Goal: Task Accomplishment & Management: Manage account settings

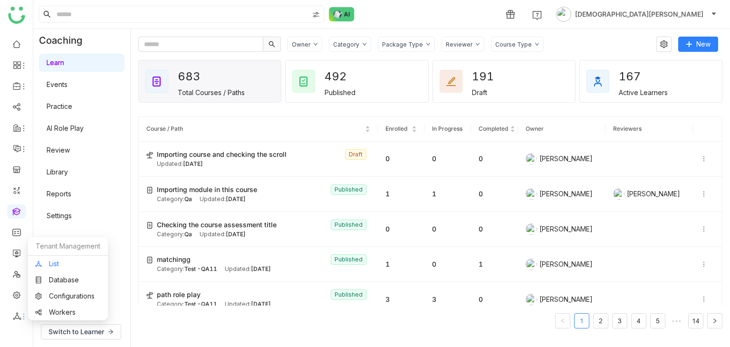
click at [53, 267] on link "List" at bounding box center [68, 263] width 66 height 7
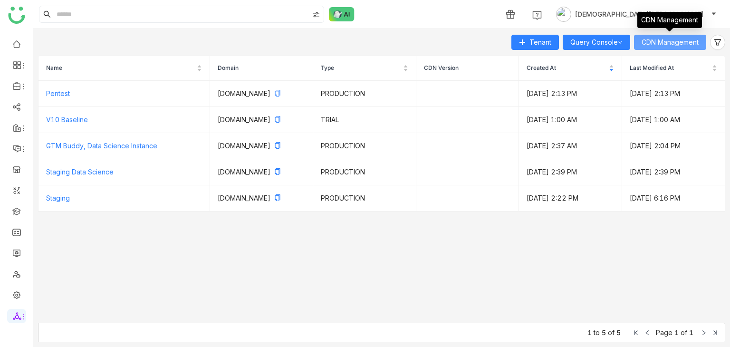
click at [684, 42] on span "CDN Management" at bounding box center [670, 42] width 57 height 10
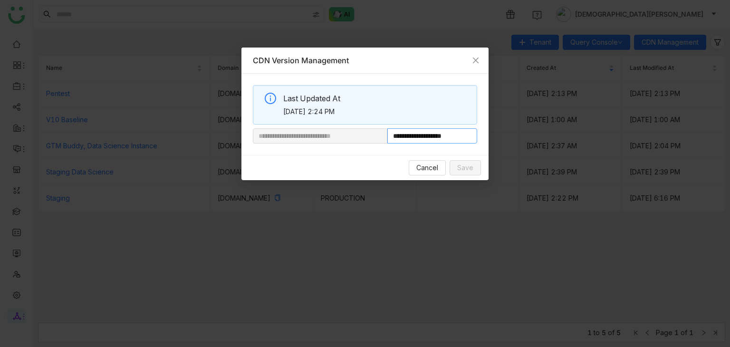
drag, startPoint x: 420, startPoint y: 137, endPoint x: 580, endPoint y: 142, distance: 160.2
click at [580, 142] on nz-modal-container "**********" at bounding box center [365, 173] width 730 height 347
click at [471, 60] on span "Close" at bounding box center [476, 61] width 26 height 26
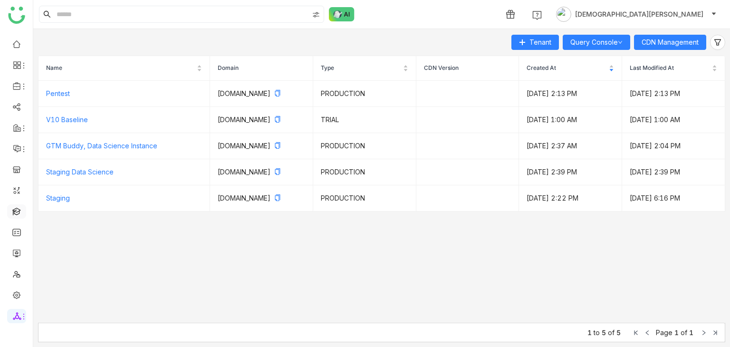
click at [13, 209] on link at bounding box center [16, 211] width 9 height 8
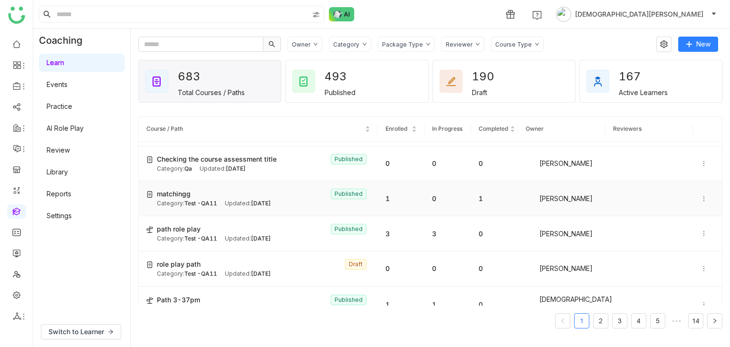
scroll to position [143, 0]
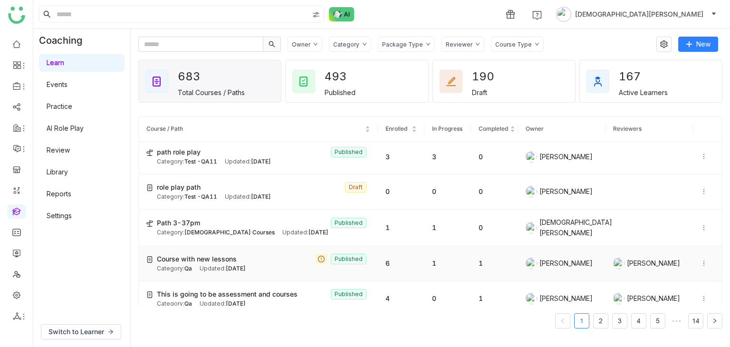
click at [226, 258] on span "Course with new lessons" at bounding box center [197, 259] width 80 height 10
click at [227, 254] on span "Course with new lessons" at bounding box center [197, 259] width 80 height 10
click at [229, 256] on span "Course with new lessons" at bounding box center [197, 259] width 80 height 10
click at [218, 259] on span "Course with new lessons" at bounding box center [197, 259] width 80 height 10
click at [204, 248] on td "Course with new lessons Published Category: Qa Updated: Sep 05, 2025" at bounding box center [258, 263] width 239 height 35
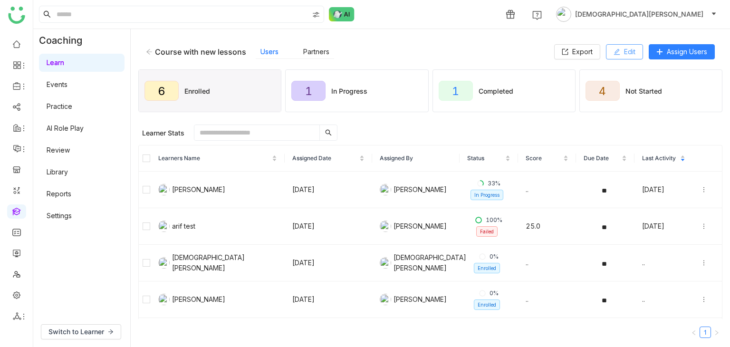
click at [616, 46] on button "Edit" at bounding box center [624, 51] width 37 height 15
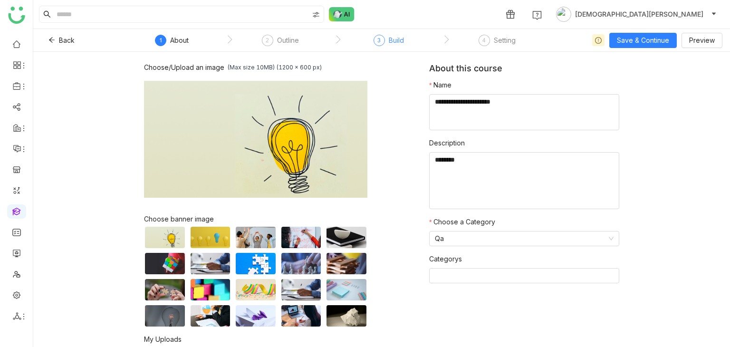
click at [380, 41] on span "3" at bounding box center [378, 40] width 3 height 7
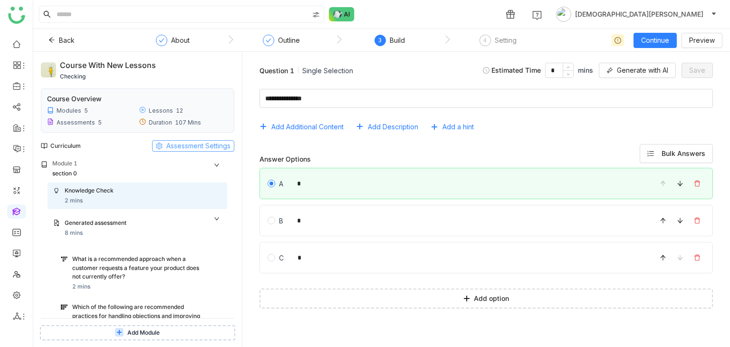
click at [175, 147] on span "Assessment Settings" at bounding box center [198, 146] width 64 height 10
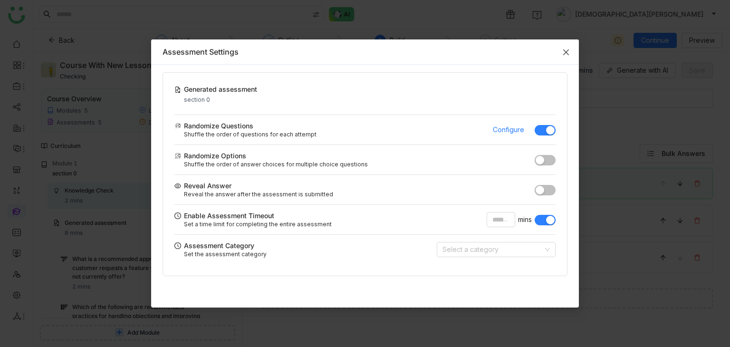
click at [576, 50] on span "Close" at bounding box center [566, 52] width 26 height 26
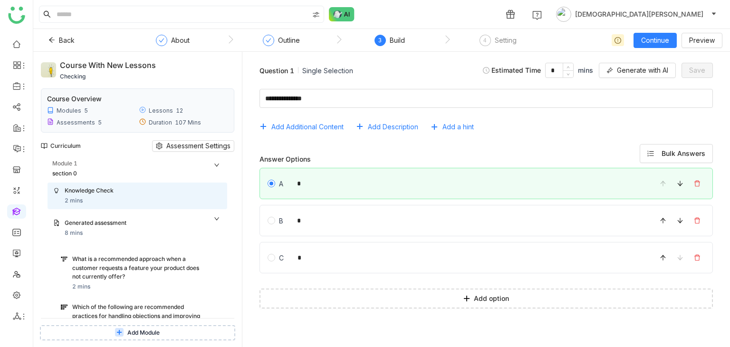
click at [214, 165] on icon at bounding box center [217, 165] width 6 height 6
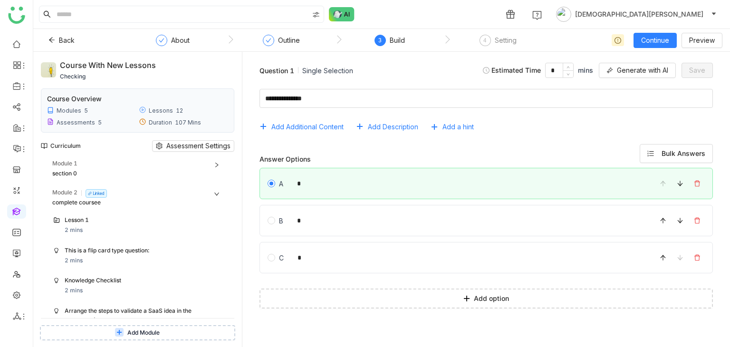
click at [214, 191] on icon at bounding box center [217, 194] width 6 height 6
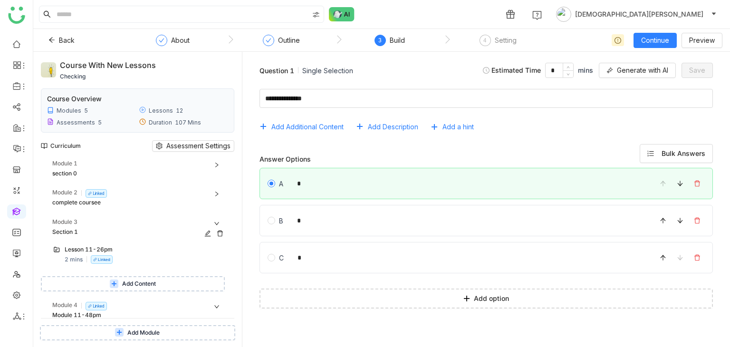
click at [211, 219] on div "Module 3" at bounding box center [139, 223] width 175 height 10
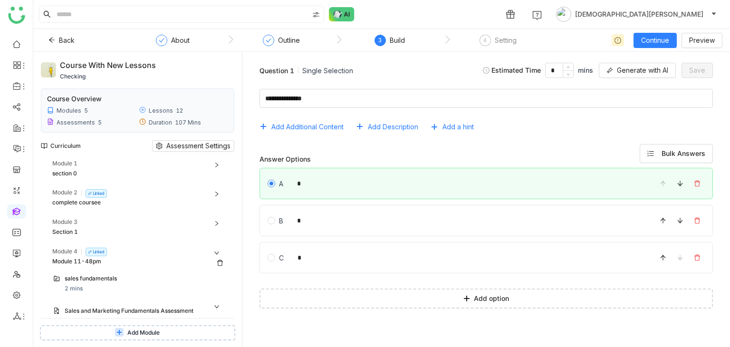
click at [189, 251] on div "Module 4 Linked" at bounding box center [139, 252] width 175 height 10
click at [159, 284] on div "Module 5 Linked" at bounding box center [139, 281] width 175 height 10
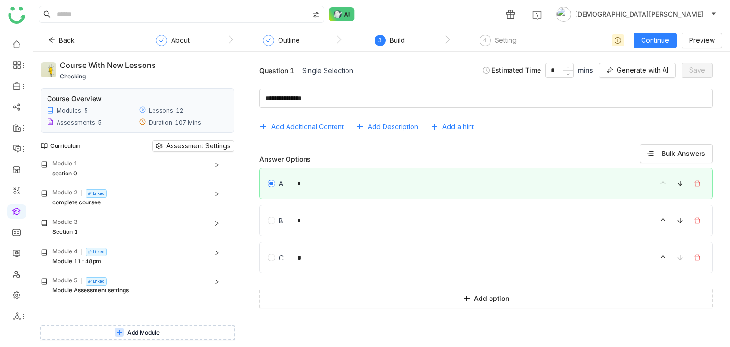
click at [123, 333] on icon at bounding box center [119, 332] width 9 height 9
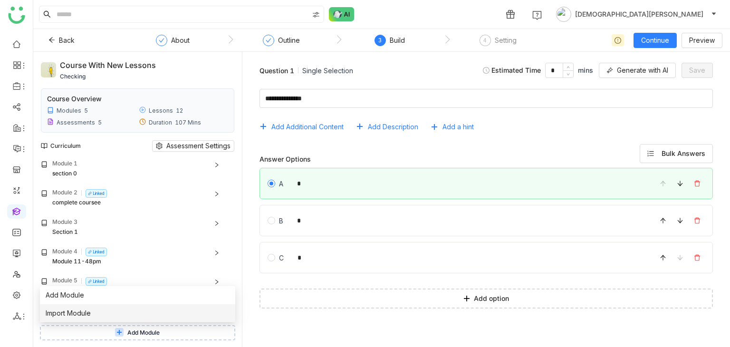
click at [89, 311] on span "Import Module" at bounding box center [68, 313] width 45 height 10
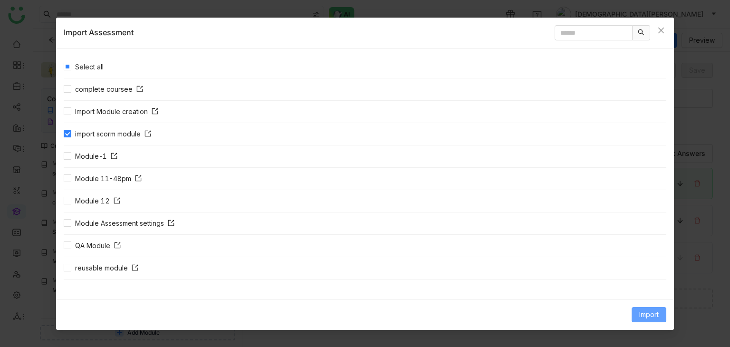
click at [643, 313] on span "Import" at bounding box center [648, 314] width 19 height 10
click at [645, 278] on span "Template" at bounding box center [642, 276] width 37 height 10
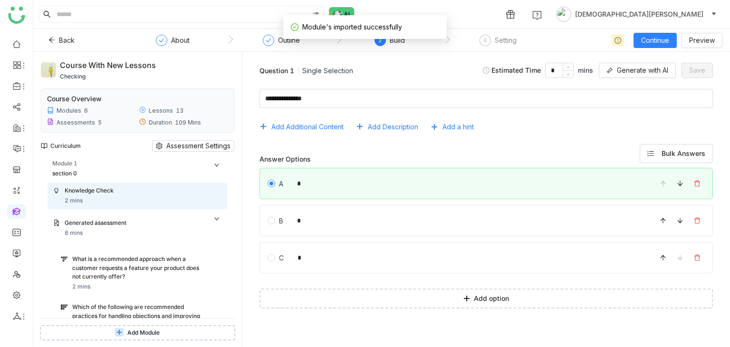
click at [216, 167] on icon at bounding box center [217, 165] width 6 height 6
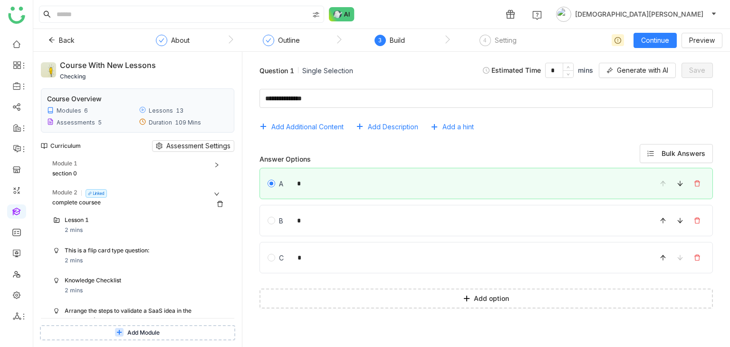
click at [214, 189] on div "Module 2 Linked" at bounding box center [139, 193] width 175 height 10
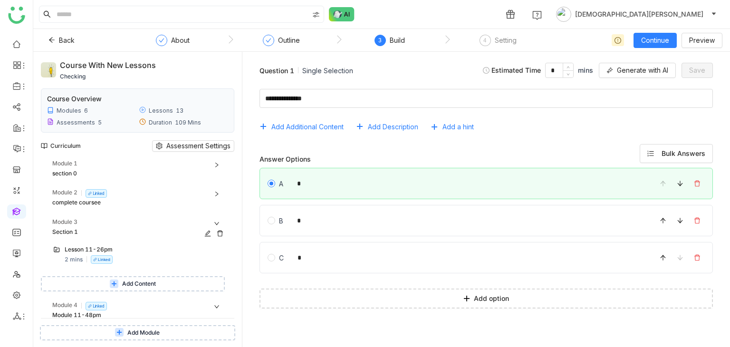
drag, startPoint x: 218, startPoint y: 213, endPoint x: 219, endPoint y: 219, distance: 6.3
click at [219, 219] on div "Module 1 section 0 Knowledge Check 2 mins Generated assessment 8 mins What is a…" at bounding box center [137, 238] width 193 height 159
click at [219, 221] on icon at bounding box center [217, 224] width 6 height 6
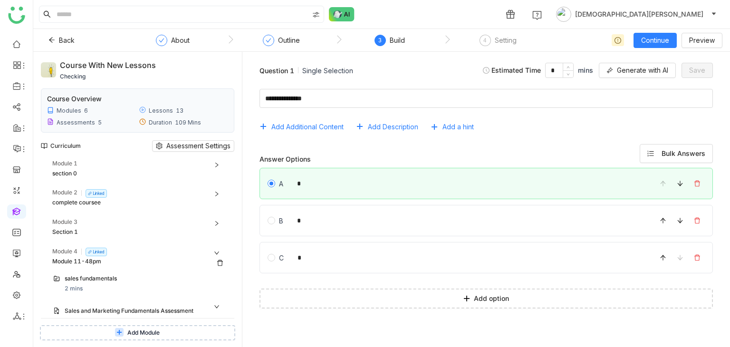
click at [213, 256] on div "Module 4 Linked" at bounding box center [139, 252] width 175 height 10
click at [187, 285] on div "Module 5 Linked" at bounding box center [139, 281] width 175 height 10
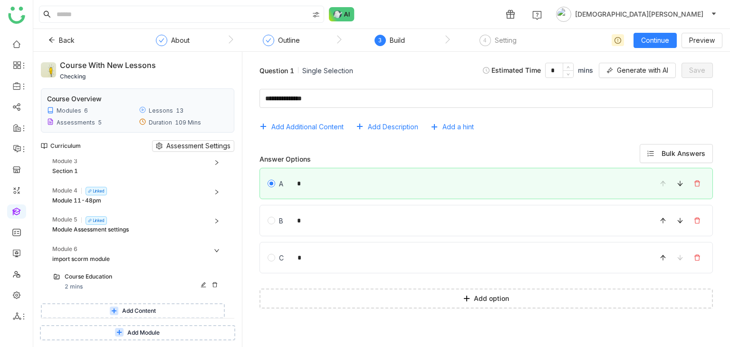
scroll to position [61, 0]
click at [136, 289] on div "Course Education 2 mins" at bounding box center [143, 281] width 157 height 19
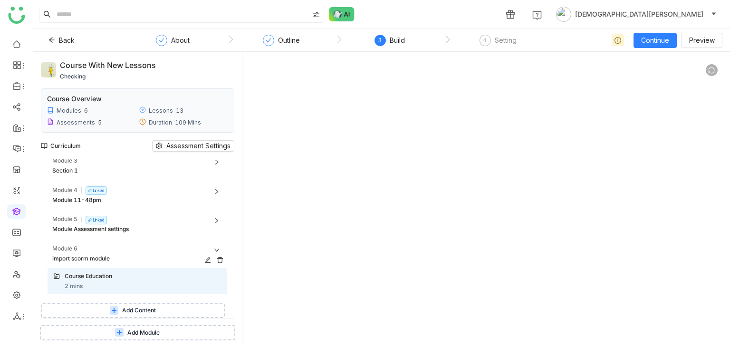
click at [212, 247] on div "Module 6" at bounding box center [139, 249] width 175 height 10
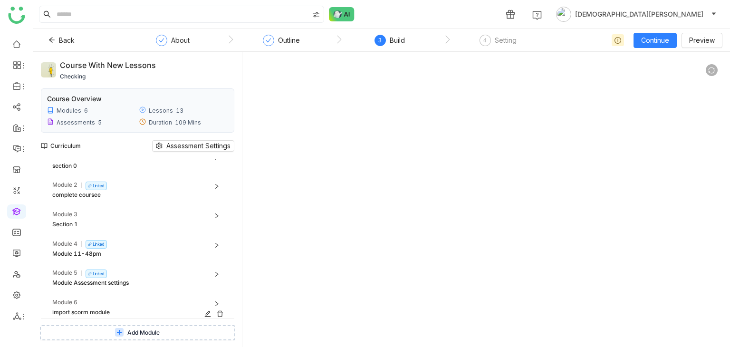
scroll to position [8, 0]
click at [127, 329] on span "Add Module" at bounding box center [143, 332] width 32 height 9
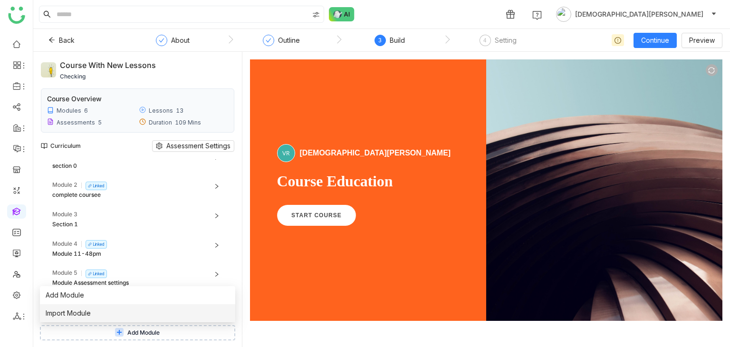
scroll to position [0, 0]
click at [90, 317] on span "Import Module" at bounding box center [68, 313] width 45 height 10
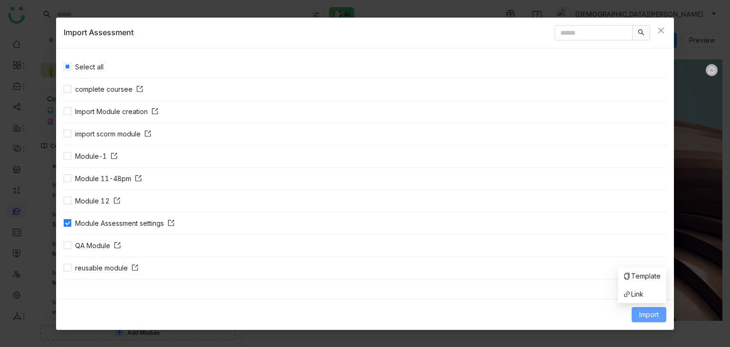
click at [642, 309] on span "Import" at bounding box center [648, 314] width 19 height 10
click at [648, 312] on span "Import" at bounding box center [648, 314] width 19 height 10
click at [637, 276] on span "Template" at bounding box center [642, 276] width 37 height 10
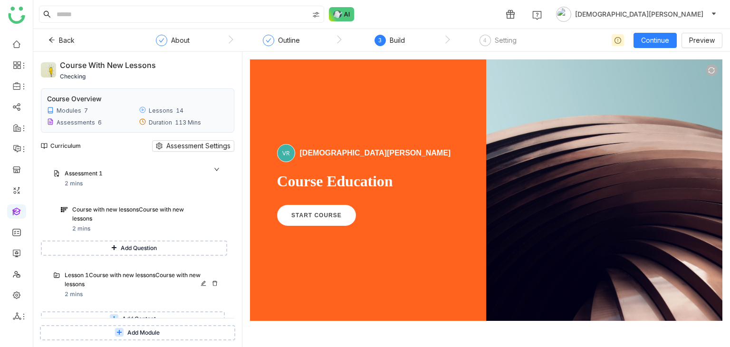
scroll to position [2086, 0]
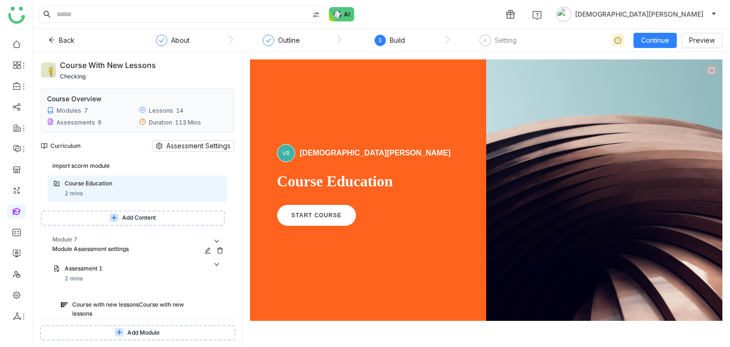
click at [118, 235] on div "Module 7" at bounding box center [139, 240] width 175 height 10
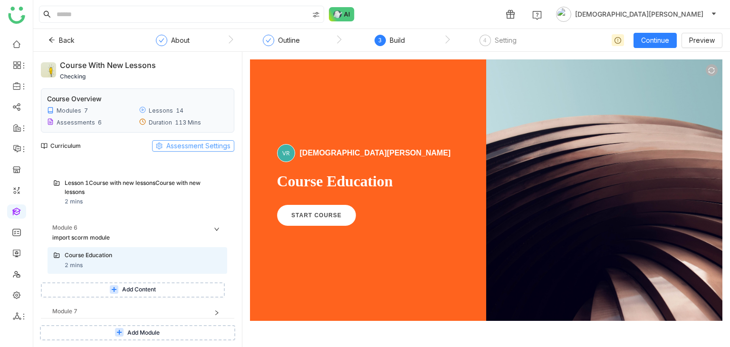
click at [195, 141] on span "Assessment Settings" at bounding box center [198, 146] width 64 height 10
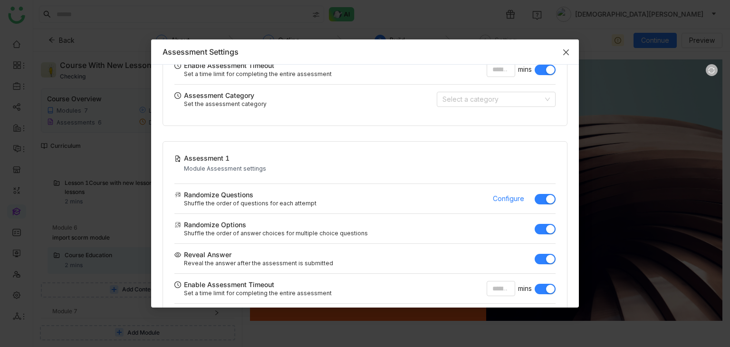
scroll to position [0, 0]
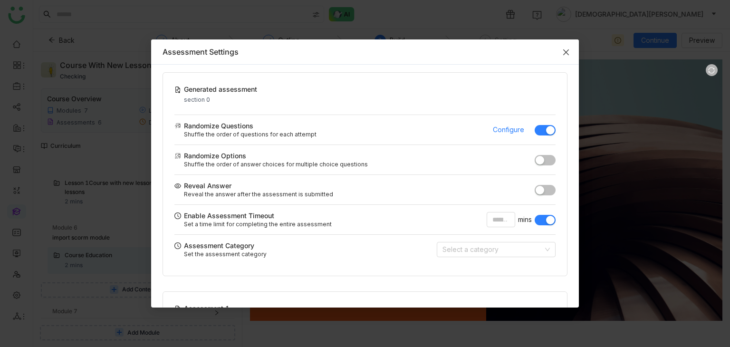
click at [570, 53] on span "Close" at bounding box center [566, 52] width 26 height 26
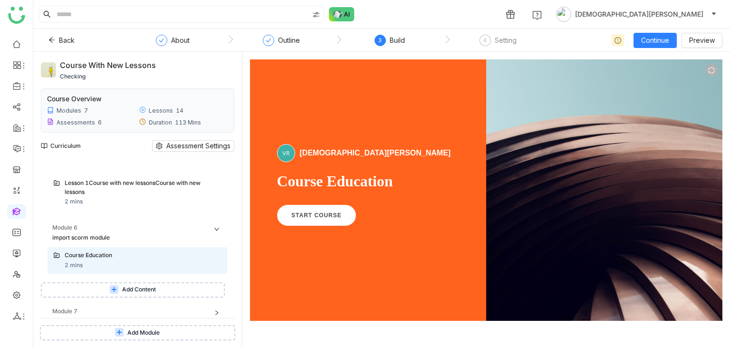
click at [135, 183] on div "Lesson 1Course with new lessonsCourse with new lessons" at bounding box center [134, 188] width 138 height 18
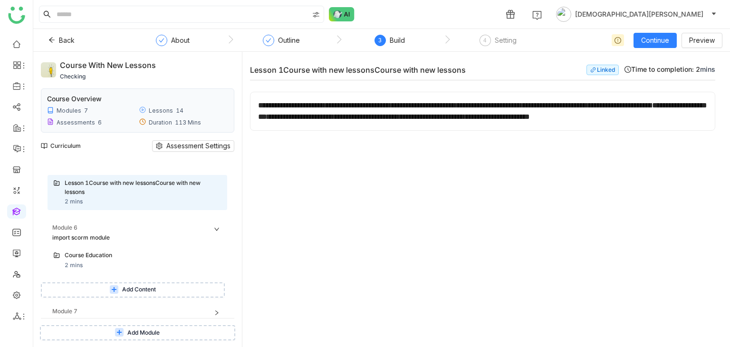
click at [214, 226] on icon at bounding box center [217, 229] width 6 height 6
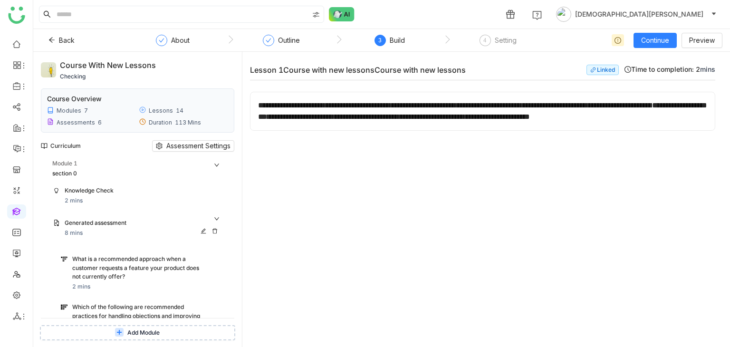
click at [212, 213] on div "Generated assessment 8 mins" at bounding box center [138, 228] width 180 height 30
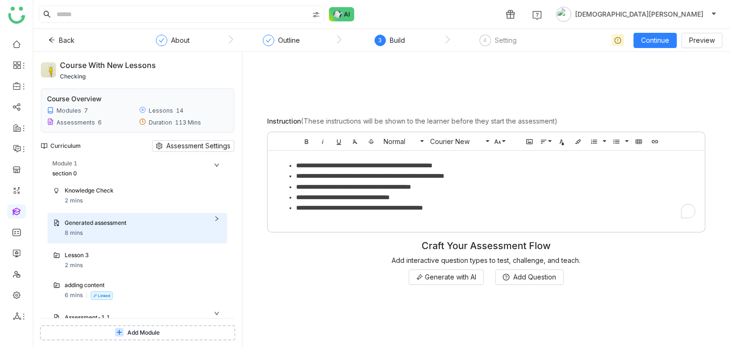
click at [217, 167] on icon at bounding box center [217, 165] width 6 height 6
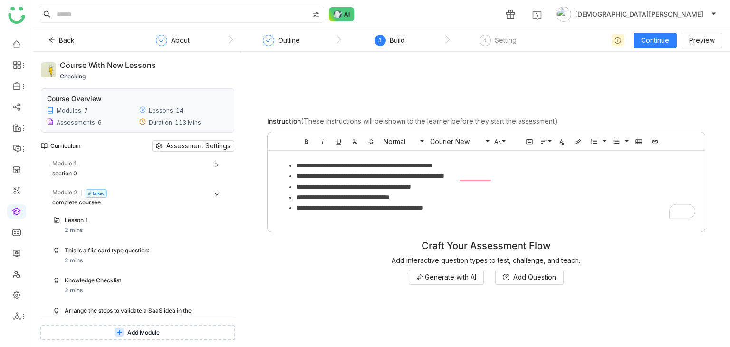
click at [216, 194] on icon at bounding box center [216, 194] width 5 height 3
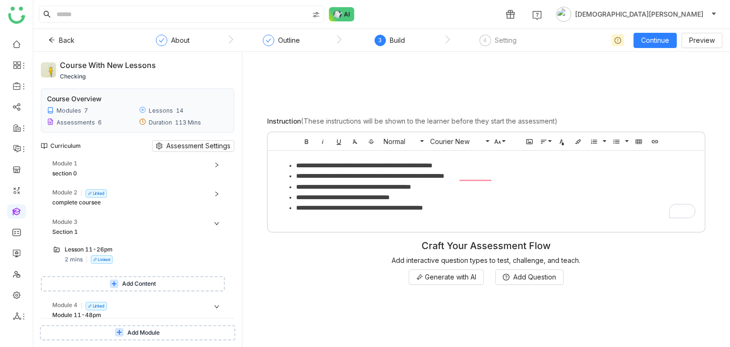
click at [217, 221] on icon at bounding box center [217, 224] width 6 height 6
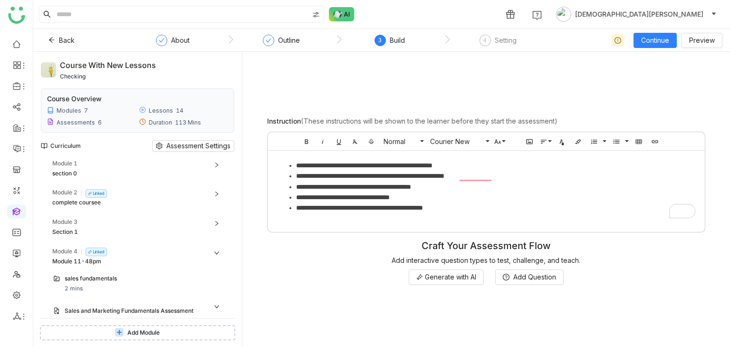
click at [217, 250] on icon at bounding box center [217, 253] width 6 height 6
click at [218, 280] on icon at bounding box center [217, 282] width 6 height 6
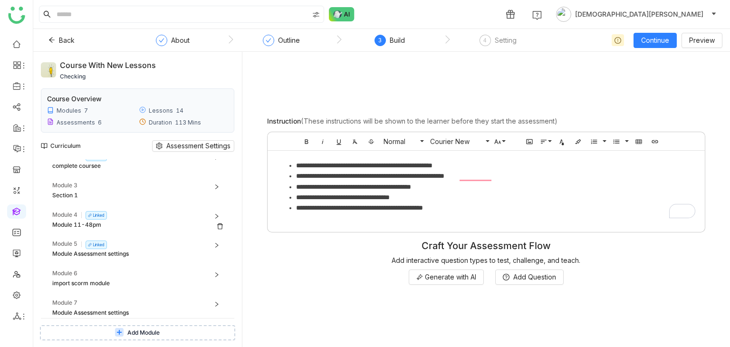
click at [145, 225] on div "Module 11-48pm" at bounding box center [129, 225] width 154 height 9
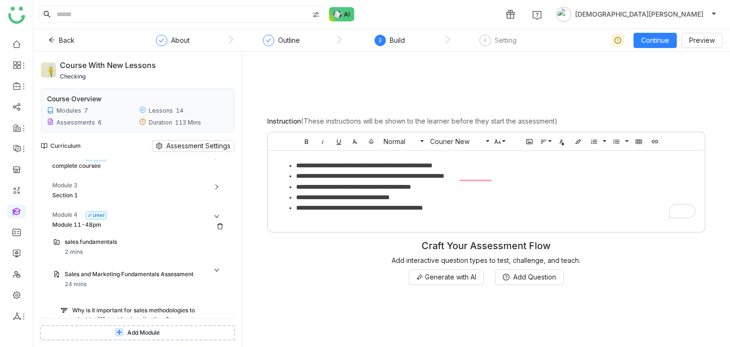
click at [122, 219] on div "Module 4 Linked" at bounding box center [139, 216] width 175 height 10
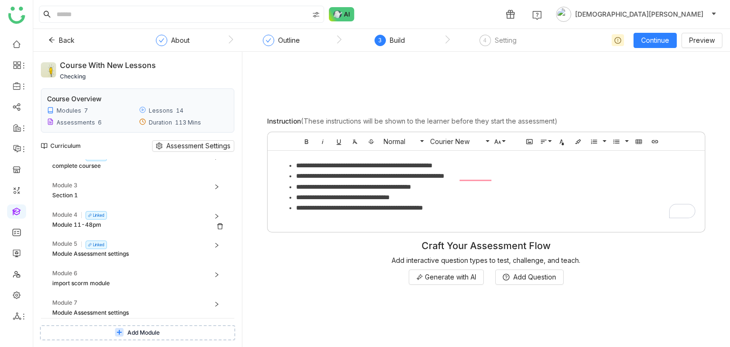
click at [135, 218] on div "Module 4 Linked" at bounding box center [139, 216] width 175 height 10
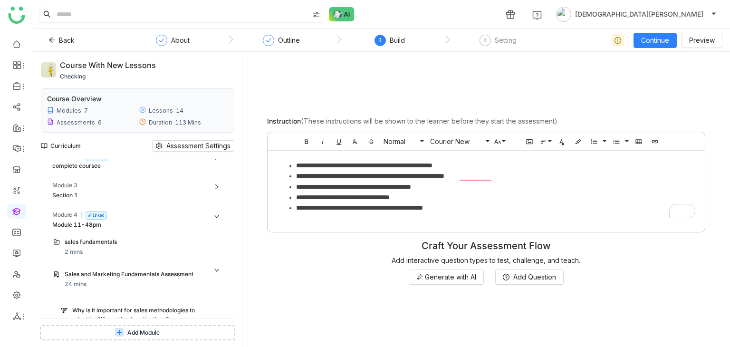
click at [145, 242] on div "sales fundamentals" at bounding box center [134, 242] width 138 height 9
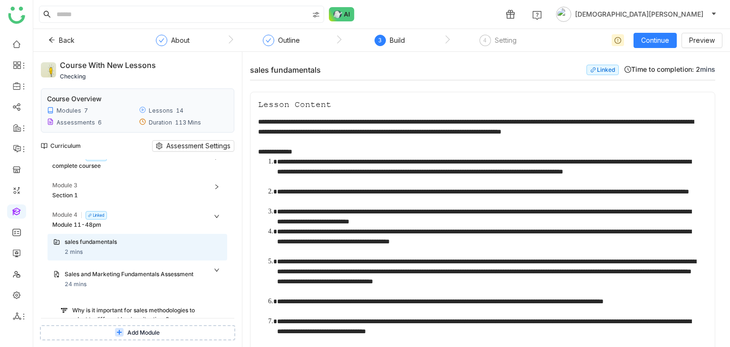
click at [215, 216] on icon at bounding box center [217, 216] width 6 height 6
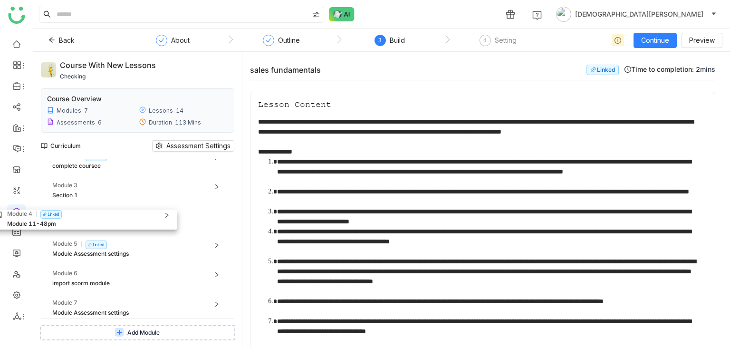
drag, startPoint x: 113, startPoint y: 229, endPoint x: 63, endPoint y: 228, distance: 49.9
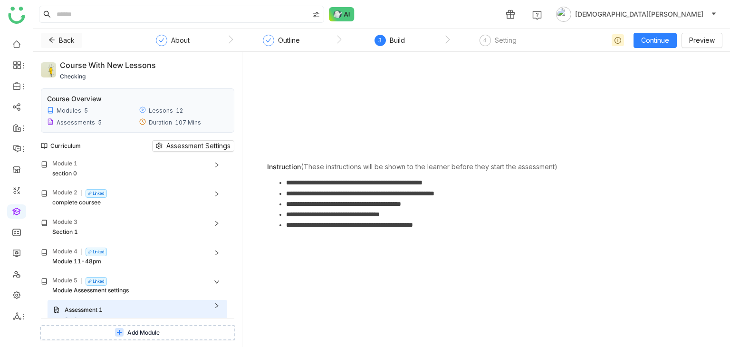
click at [49, 42] on icon at bounding box center [51, 40] width 7 height 7
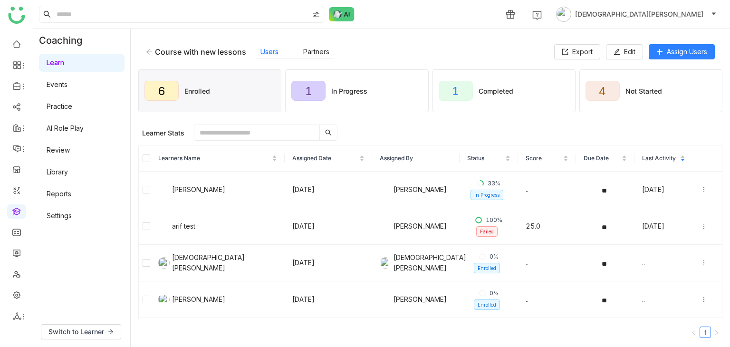
click at [67, 168] on link "Library" at bounding box center [57, 172] width 21 height 8
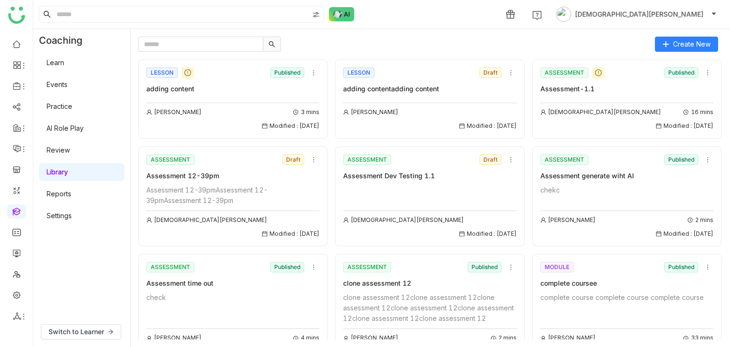
click at [188, 52] on gtmb-course-listing "LESSON Published adding content Arif uddin 3 mins Modified : 05/09/2025 LESSON …" at bounding box center [430, 196] width 584 height 288
click at [196, 48] on input "text" at bounding box center [200, 44] width 125 height 15
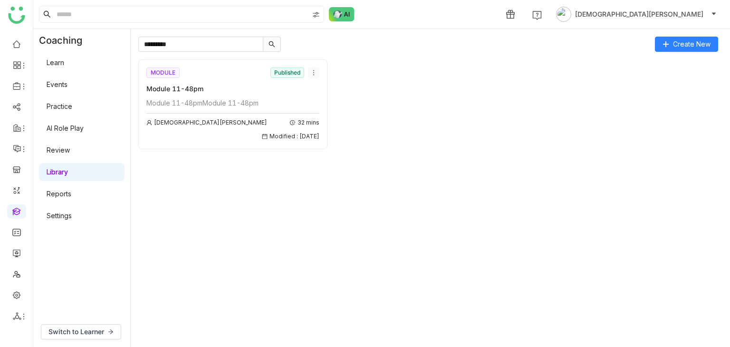
click at [312, 73] on icon at bounding box center [313, 72] width 7 height 7
click at [331, 141] on span "Delete" at bounding box center [324, 144] width 21 height 10
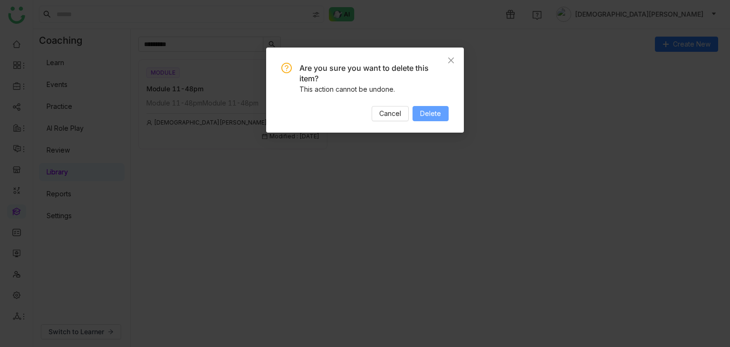
click at [427, 109] on span "Delete" at bounding box center [430, 113] width 21 height 10
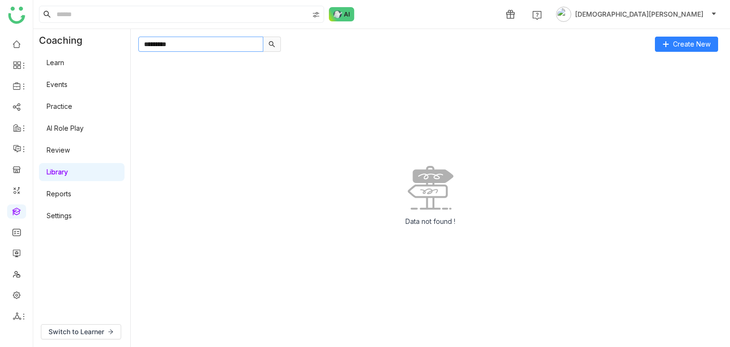
click at [199, 47] on input "*********" at bounding box center [200, 44] width 125 height 15
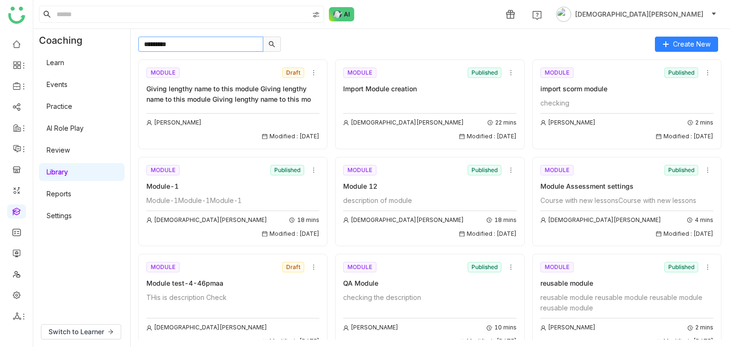
type input "*********"
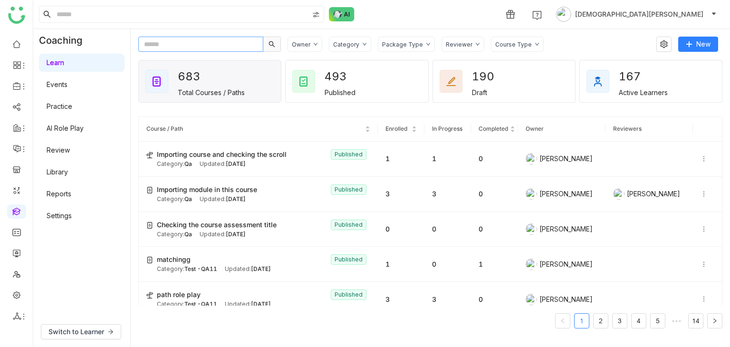
click at [193, 41] on input "text" at bounding box center [200, 44] width 125 height 15
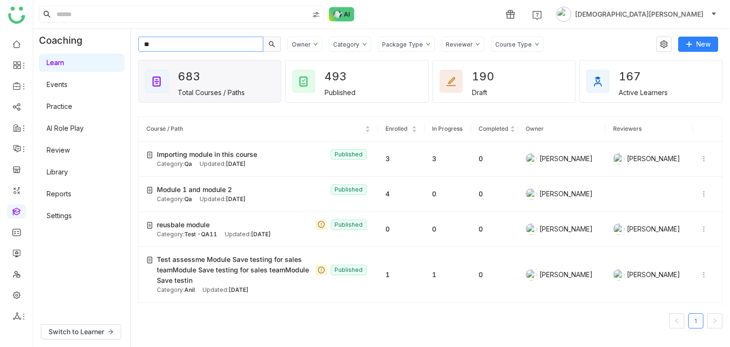
type input "*"
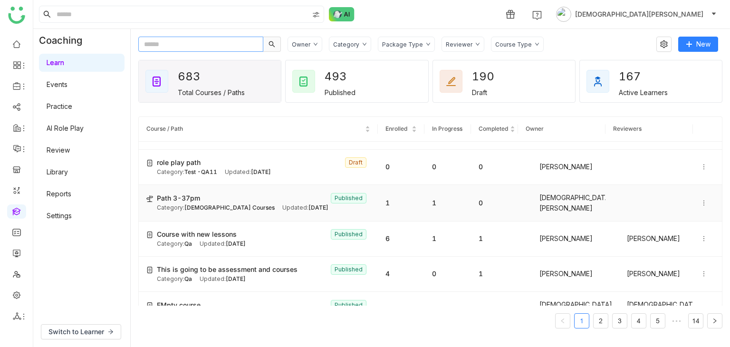
scroll to position [190, 0]
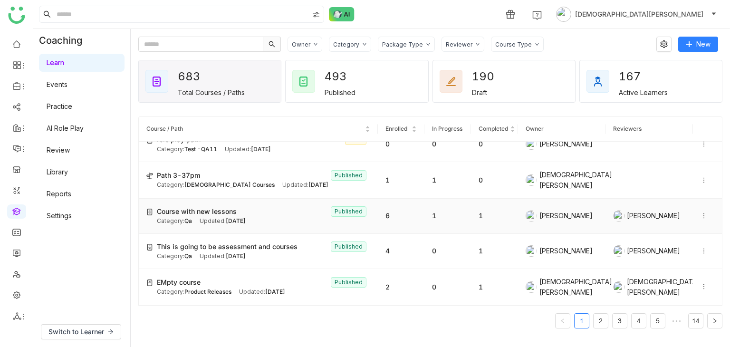
click at [197, 213] on span "Course with new lessons" at bounding box center [197, 211] width 80 height 10
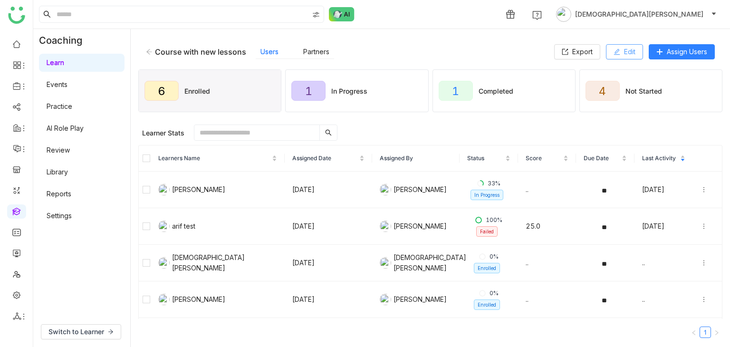
click at [625, 52] on span "Edit" at bounding box center [629, 52] width 11 height 10
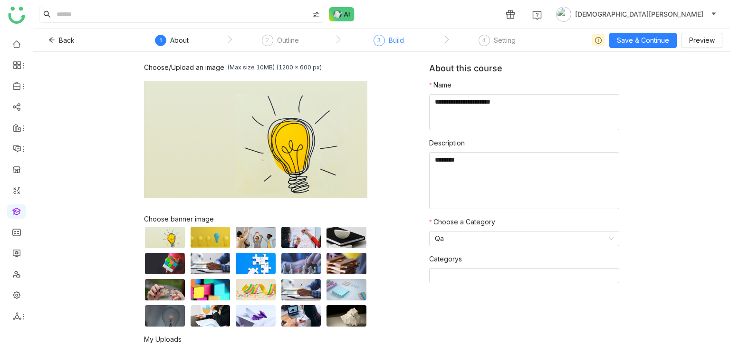
click at [404, 45] on div "Build" at bounding box center [396, 40] width 15 height 11
click at [389, 45] on div "Build" at bounding box center [396, 40] width 15 height 11
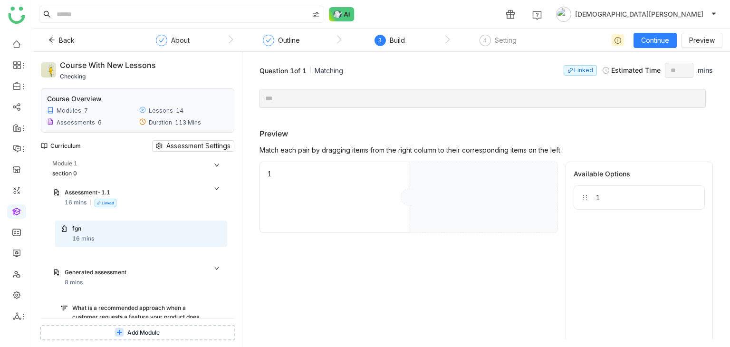
click at [215, 164] on icon at bounding box center [217, 165] width 6 height 6
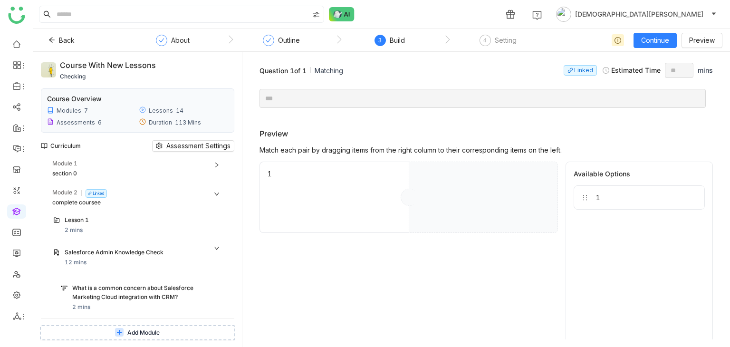
click at [215, 192] on icon at bounding box center [217, 194] width 6 height 6
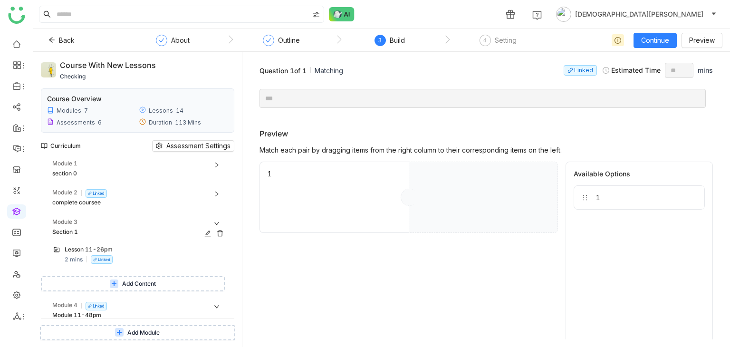
click at [217, 219] on div "Module 3" at bounding box center [139, 223] width 175 height 10
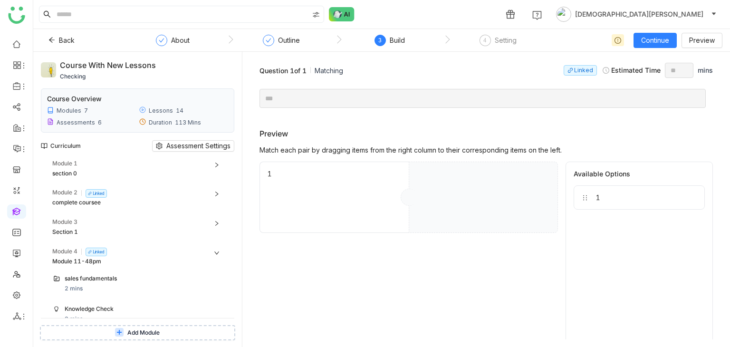
click at [215, 251] on icon at bounding box center [217, 253] width 6 height 6
click at [219, 282] on icon at bounding box center [217, 282] width 6 height 6
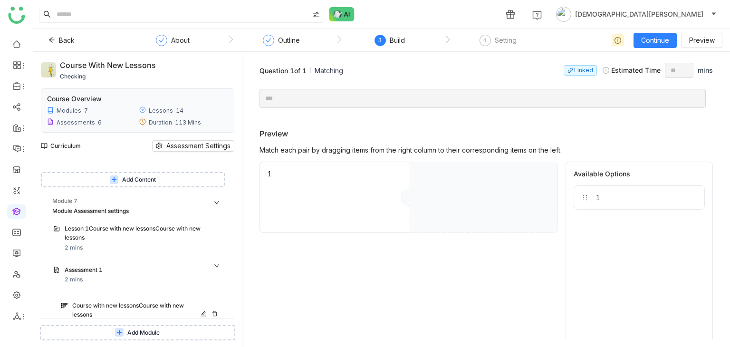
scroll to position [143, 0]
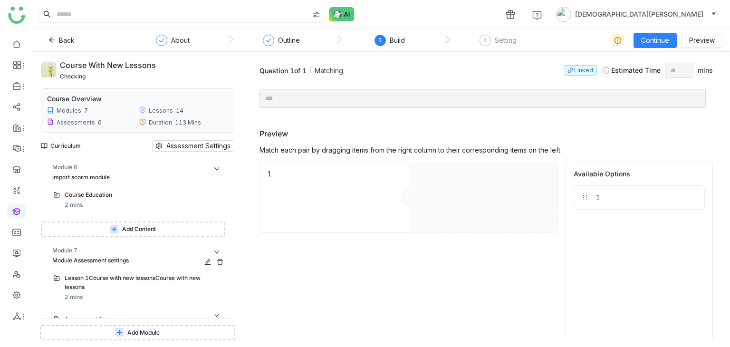
click at [223, 250] on div "Module 7" at bounding box center [139, 251] width 175 height 10
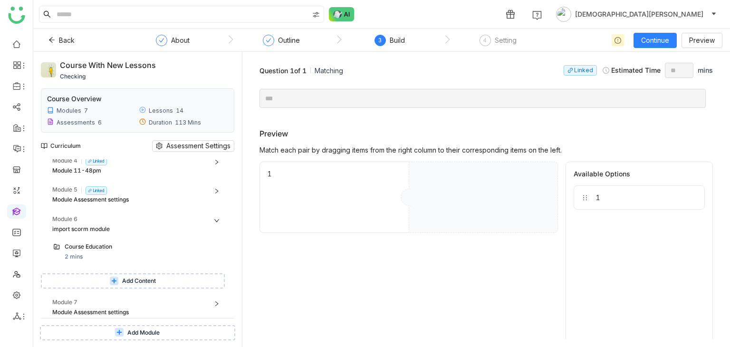
click at [216, 221] on icon at bounding box center [217, 221] width 6 height 6
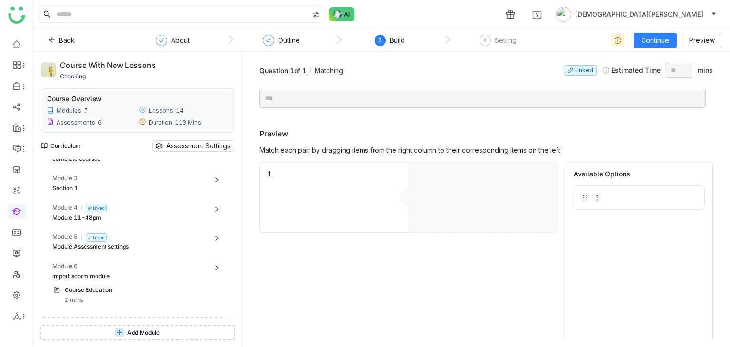
scroll to position [37, 0]
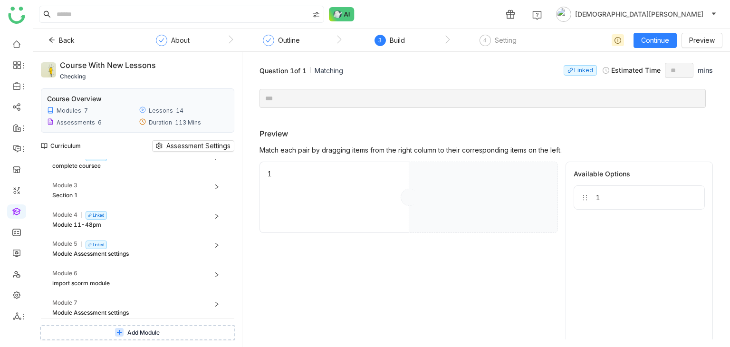
drag, startPoint x: 154, startPoint y: 67, endPoint x: 58, endPoint y: 65, distance: 96.0
click at [58, 65] on div "Course with new lessons checking" at bounding box center [137, 69] width 193 height 21
copy div "Course with new lessons"
drag, startPoint x: 604, startPoint y: 196, endPoint x: 468, endPoint y: 196, distance: 135.5
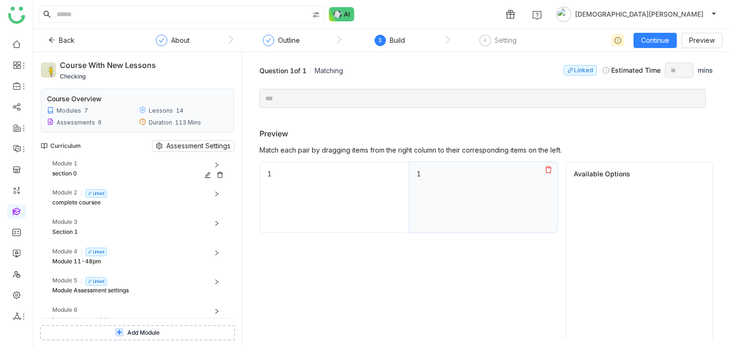
click at [94, 165] on div "Module 1" at bounding box center [139, 164] width 175 height 10
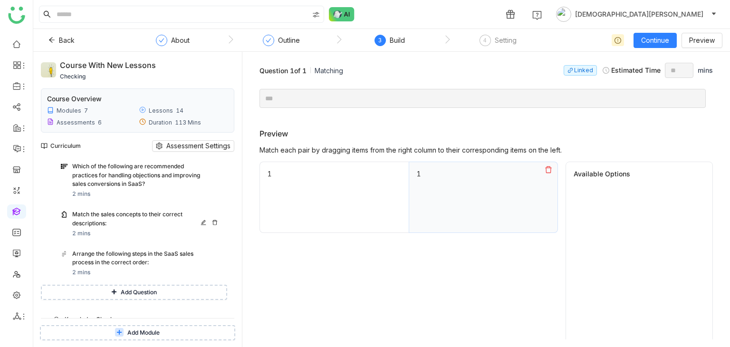
scroll to position [380, 0]
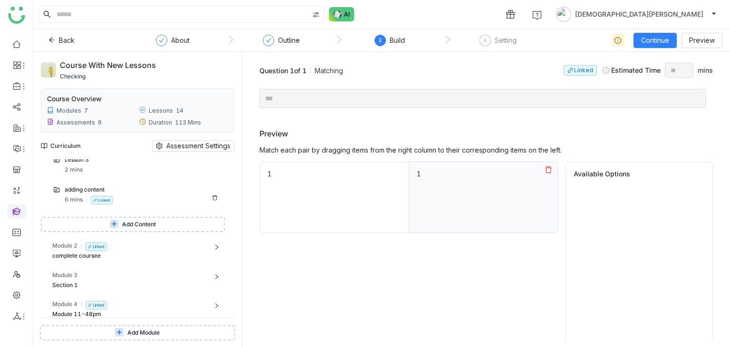
click at [137, 195] on div "adding content 6 mins Linked" at bounding box center [143, 194] width 157 height 19
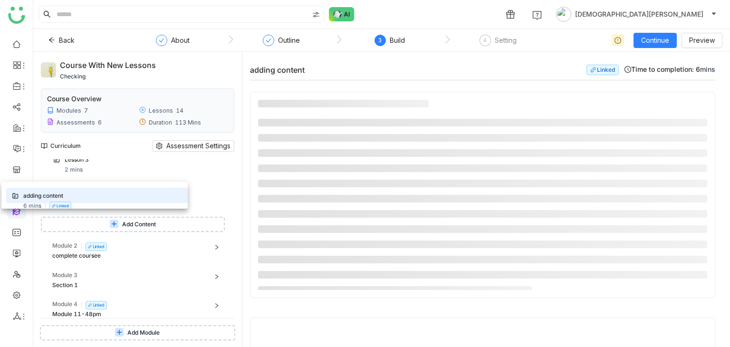
drag, startPoint x: 106, startPoint y: 186, endPoint x: 77, endPoint y: 191, distance: 29.4
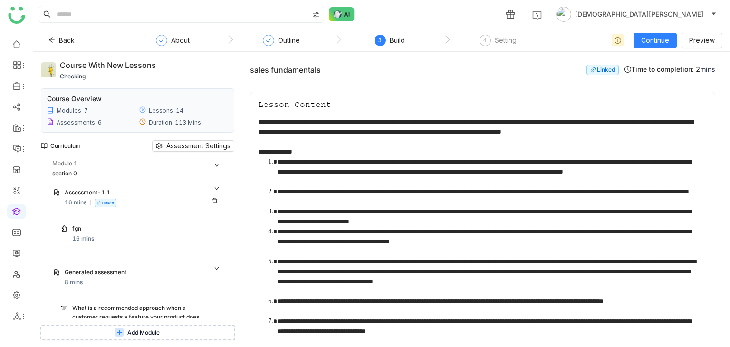
click at [212, 185] on div "Assessment-1.1 16 mins Linked" at bounding box center [138, 198] width 180 height 30
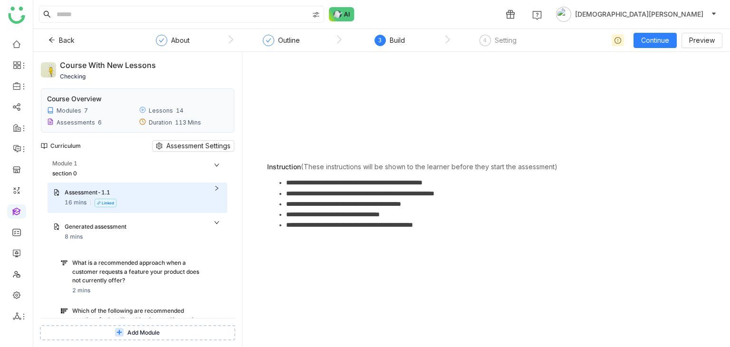
click at [217, 221] on icon at bounding box center [217, 223] width 6 height 6
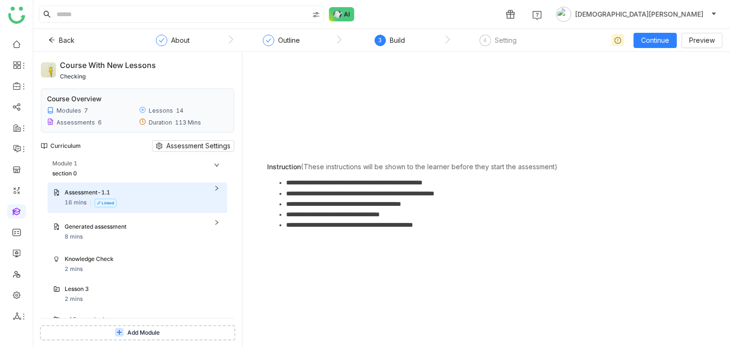
click at [215, 163] on icon at bounding box center [217, 165] width 6 height 6
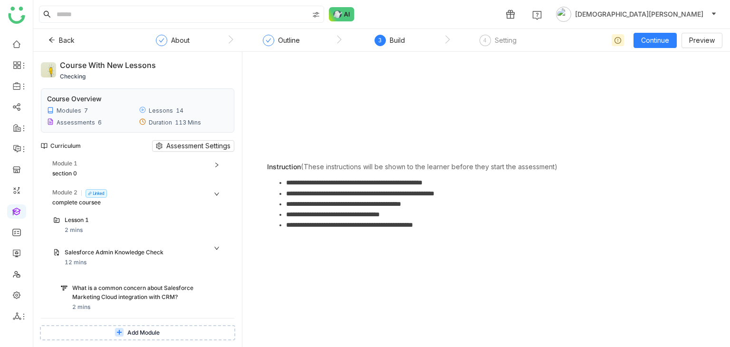
click at [218, 194] on icon at bounding box center [217, 194] width 6 height 6
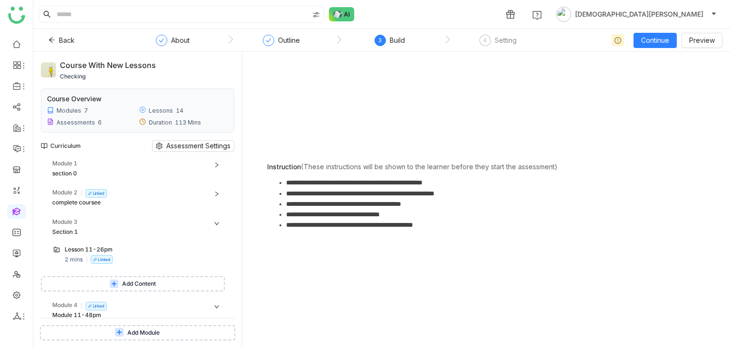
click at [216, 223] on icon at bounding box center [217, 224] width 6 height 6
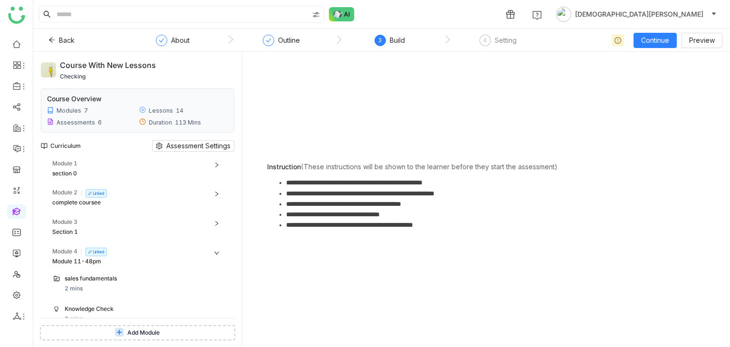
click at [217, 250] on icon at bounding box center [217, 253] width 6 height 6
click at [218, 282] on icon at bounding box center [217, 282] width 6 height 6
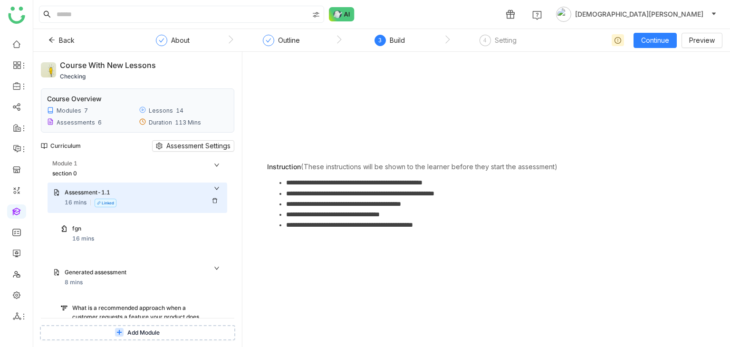
click at [214, 185] on div "Assessment-1.1 16 mins Linked" at bounding box center [138, 198] width 180 height 30
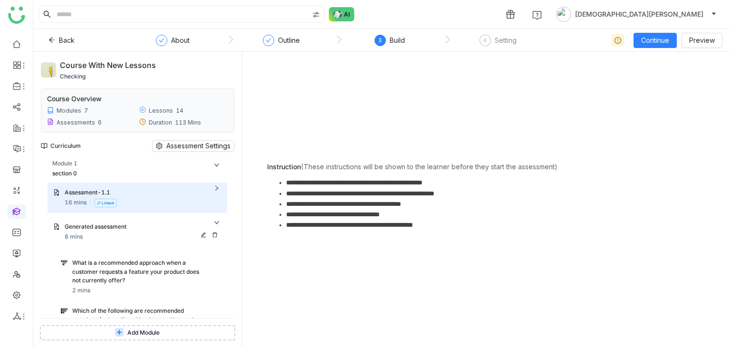
click at [219, 222] on div "Generated assessment" at bounding box center [143, 227] width 157 height 10
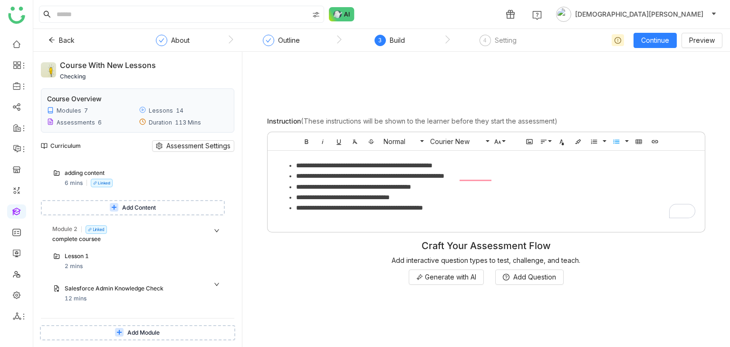
scroll to position [143, 0]
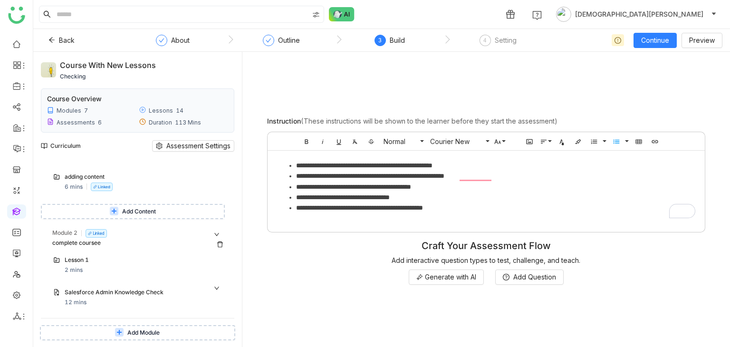
click at [212, 232] on div "Module 2 Linked" at bounding box center [139, 234] width 175 height 10
click at [216, 262] on icon at bounding box center [217, 263] width 6 height 6
click at [217, 289] on div "Module 4 Linked" at bounding box center [139, 292] width 175 height 10
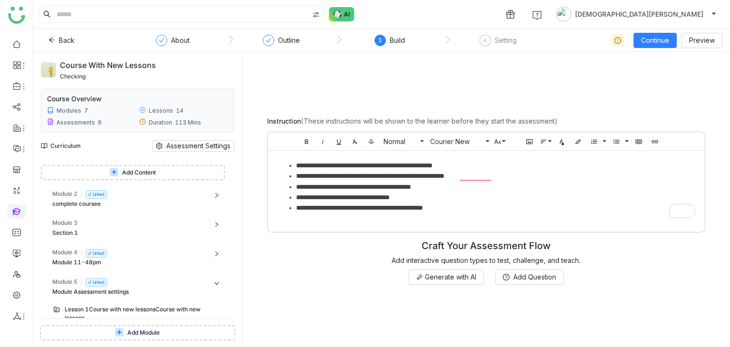
scroll to position [238, 0]
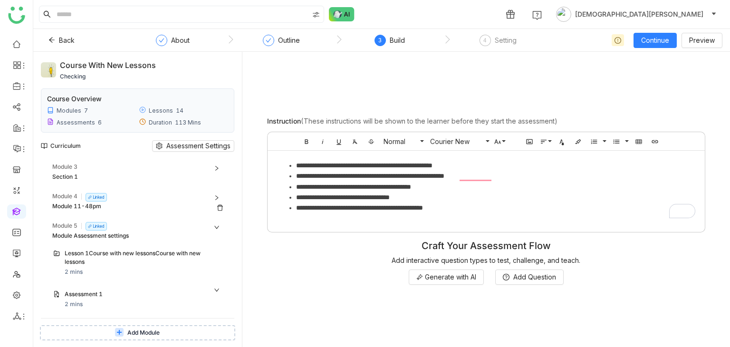
click at [72, 200] on div "Module 4" at bounding box center [64, 196] width 25 height 9
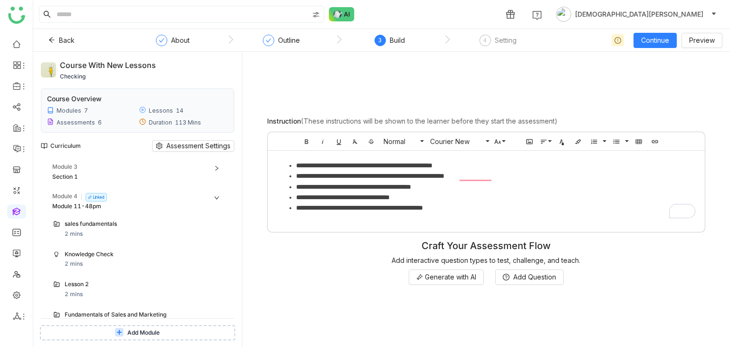
click at [108, 226] on div "sales fundamentals" at bounding box center [134, 224] width 138 height 9
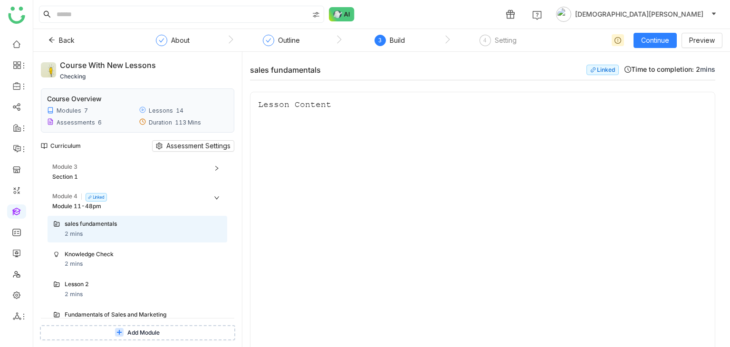
click at [120, 257] on div "Knowledge Check" at bounding box center [134, 254] width 138 height 9
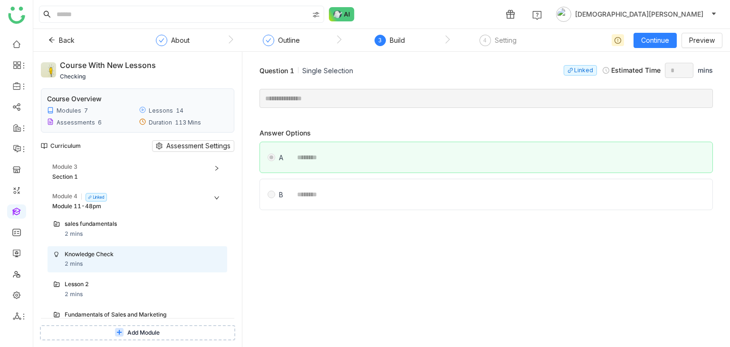
click at [115, 281] on div "Lesson 2" at bounding box center [134, 284] width 138 height 9
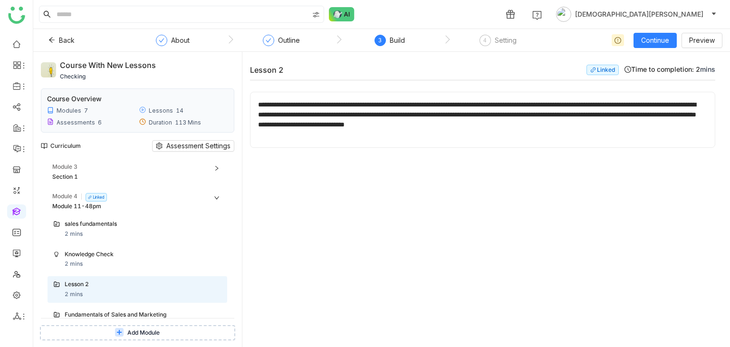
click at [113, 227] on div "sales fundamentals" at bounding box center [134, 224] width 138 height 9
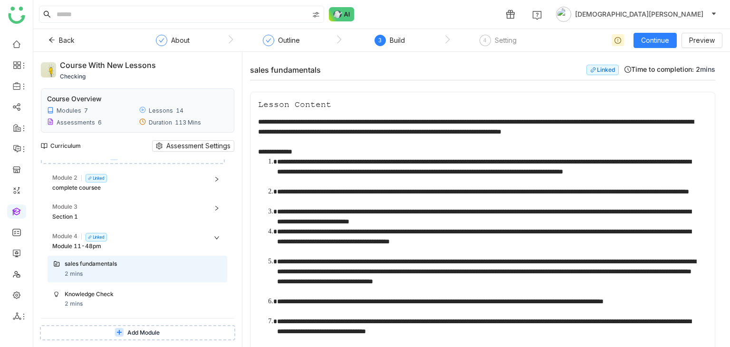
scroll to position [190, 0]
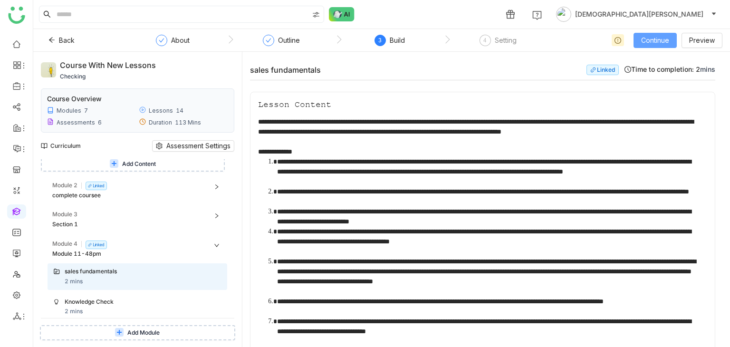
click at [648, 42] on span "Continue" at bounding box center [655, 40] width 28 height 10
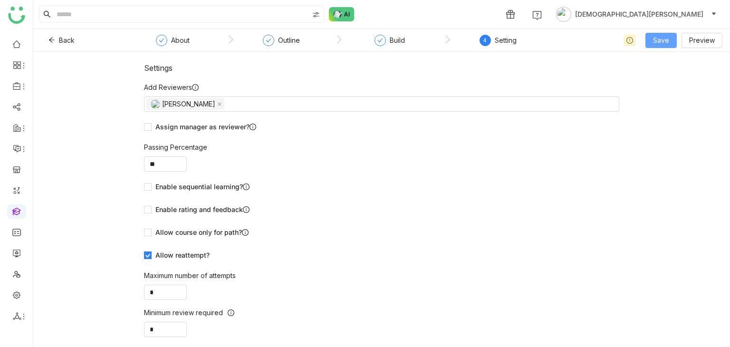
click at [666, 39] on span "Save" at bounding box center [661, 40] width 16 height 10
click at [669, 78] on span "Save & Publish" at bounding box center [676, 77] width 47 height 10
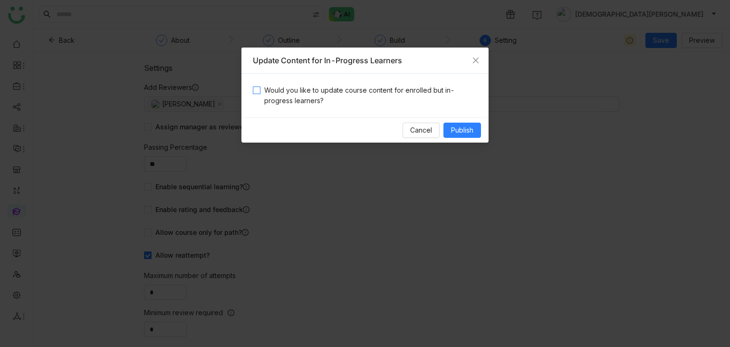
click at [282, 87] on span "Would you like to update course content for enrolled but in-progress learners?" at bounding box center [368, 95] width 217 height 21
click at [467, 128] on span "Publish" at bounding box center [462, 130] width 22 height 10
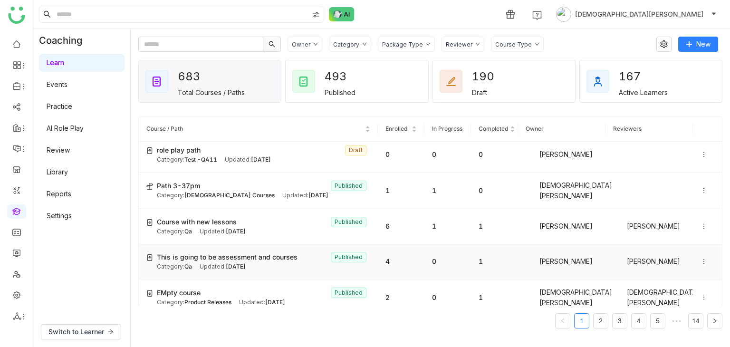
scroll to position [190, 0]
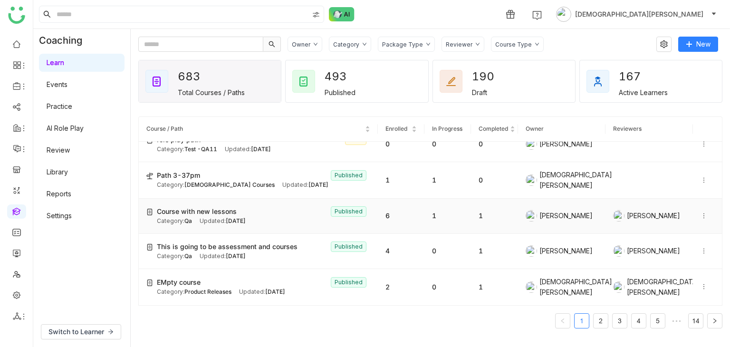
click at [703, 213] on icon at bounding box center [703, 215] width 1 height 5
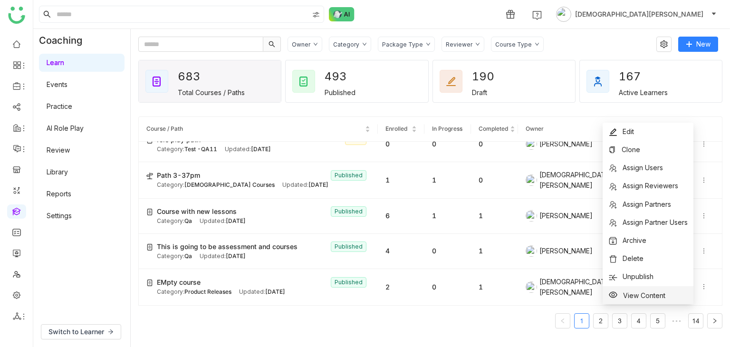
click at [633, 291] on span "View Content" at bounding box center [644, 295] width 42 height 8
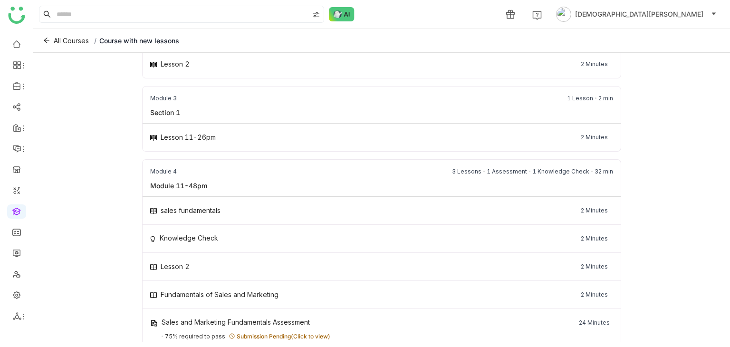
scroll to position [713, 0]
click at [55, 36] on span "All Courses" at bounding box center [71, 41] width 35 height 10
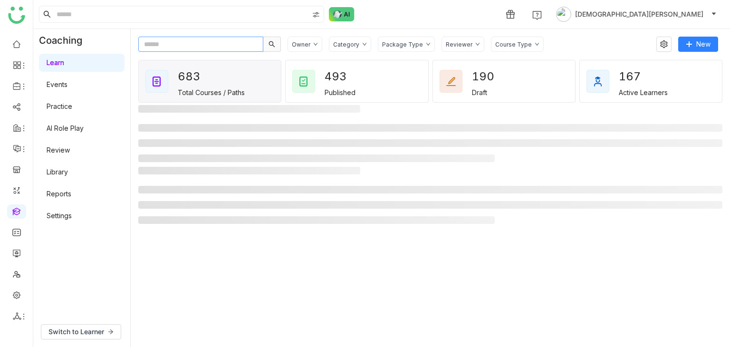
click at [164, 48] on input "text" at bounding box center [200, 44] width 125 height 15
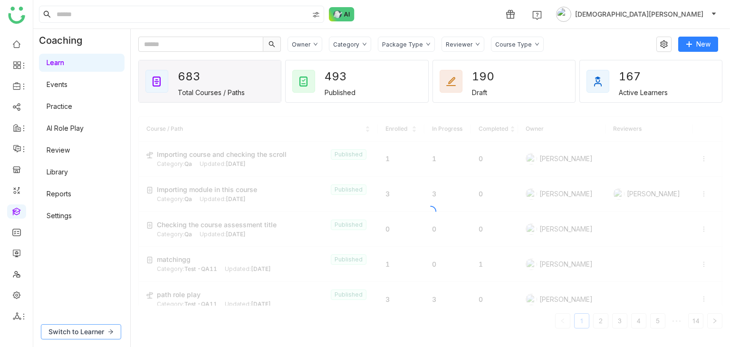
click at [78, 327] on span "Switch to Learner" at bounding box center [76, 332] width 56 height 10
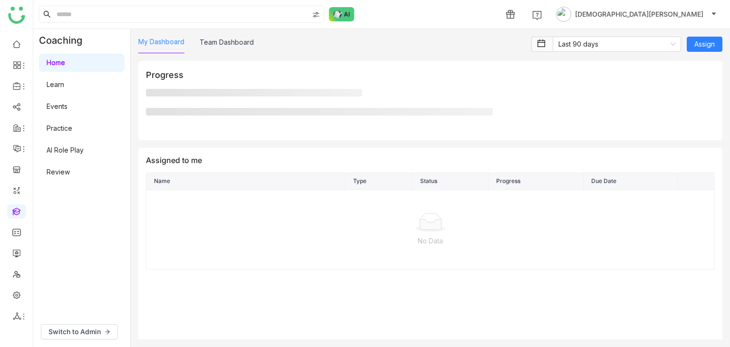
click at [160, 43] on link "My Dashboard" at bounding box center [161, 42] width 46 height 8
click at [51, 87] on link "Learn" at bounding box center [56, 84] width 18 height 8
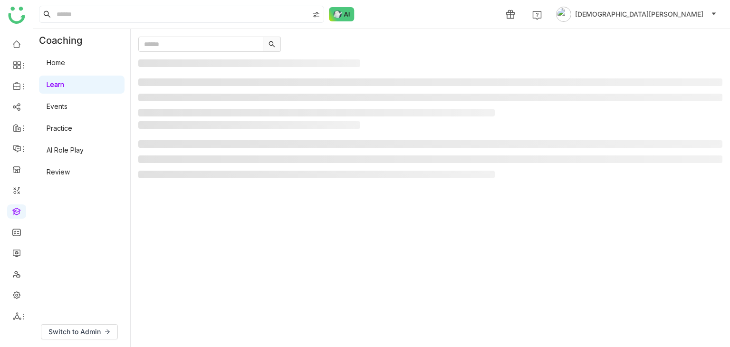
click at [64, 86] on link "Learn" at bounding box center [56, 84] width 18 height 8
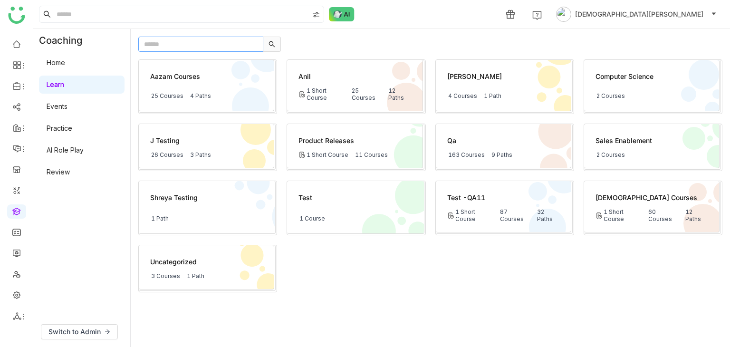
click at [176, 46] on input "text" at bounding box center [200, 44] width 125 height 15
paste input "**********"
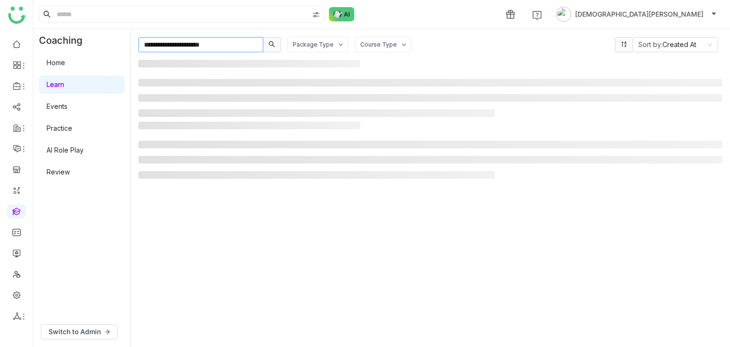
type input "**********"
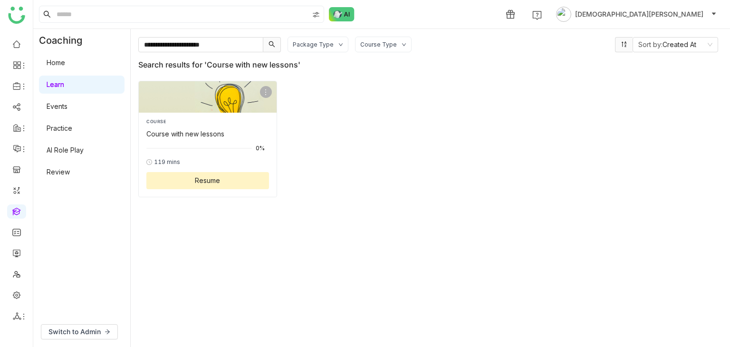
click at [192, 125] on div "COURSE Course with new lessons" at bounding box center [207, 128] width 123 height 20
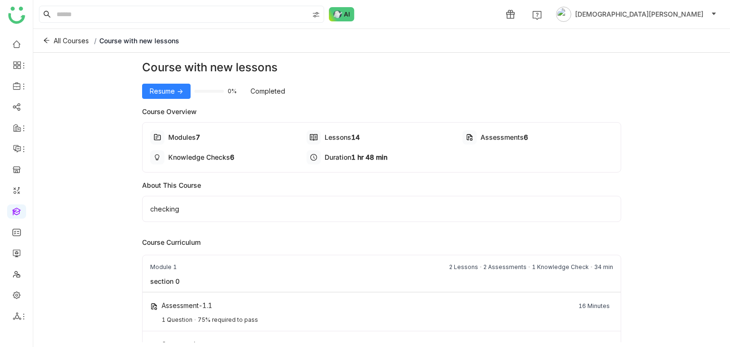
click at [162, 74] on div "Course with new lessons" at bounding box center [382, 67] width 480 height 17
click at [168, 92] on span "Resume ->" at bounding box center [166, 91] width 33 height 10
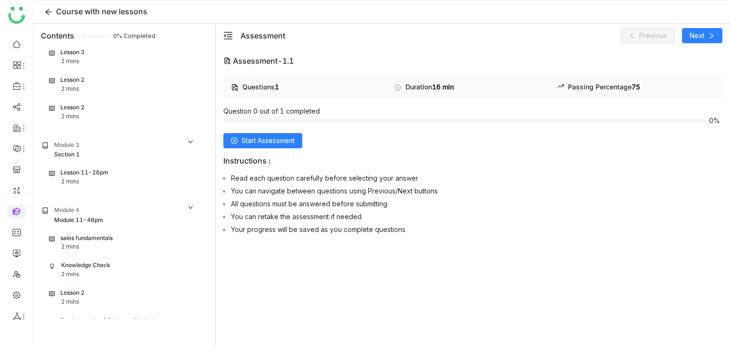
scroll to position [460, 0]
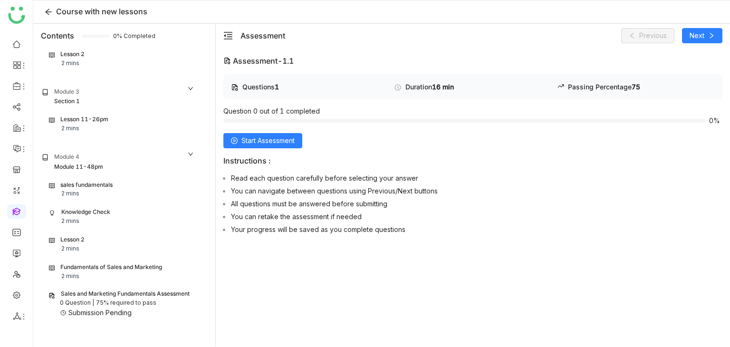
click at [93, 163] on div "Module 11-48pm" at bounding box center [78, 167] width 49 height 9
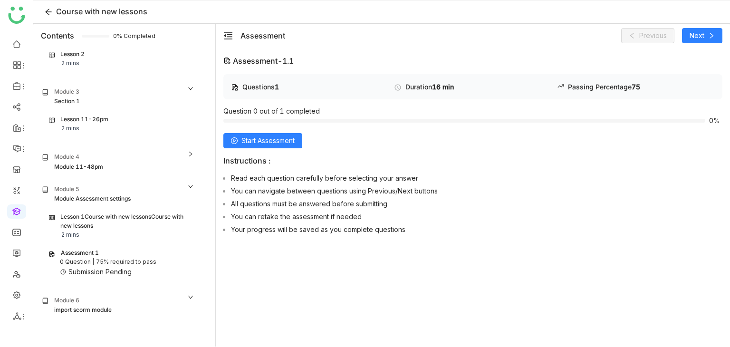
click at [93, 163] on div "Module 11-48pm" at bounding box center [78, 167] width 49 height 9
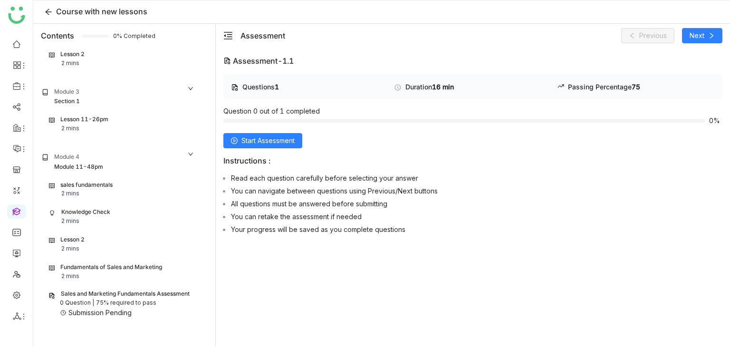
click at [116, 186] on div "sales fundamentals 2 mins" at bounding box center [120, 190] width 142 height 18
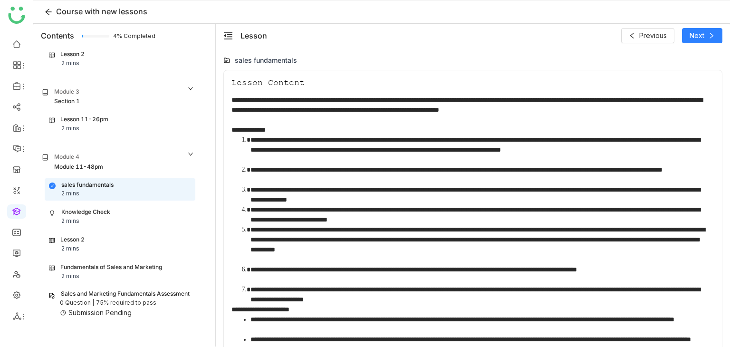
click at [101, 214] on div "Knowledge Check 2 mins" at bounding box center [120, 217] width 142 height 18
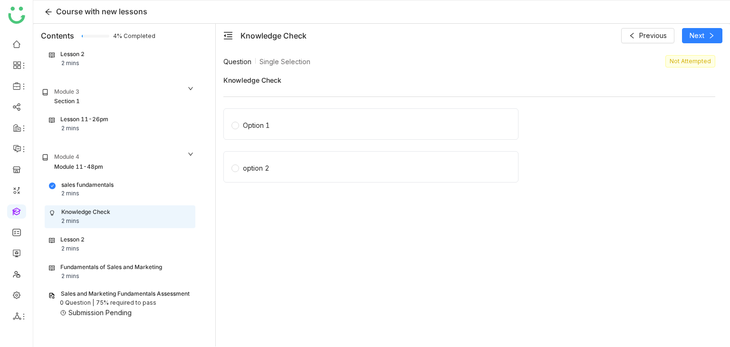
click at [94, 246] on div "Lesson 2 2 mins" at bounding box center [120, 244] width 142 height 18
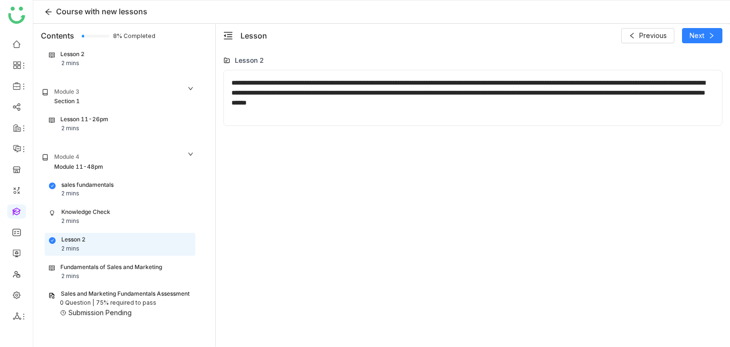
click at [94, 261] on div "Fundamentals of Sales and Marketing 2 mins" at bounding box center [120, 272] width 150 height 22
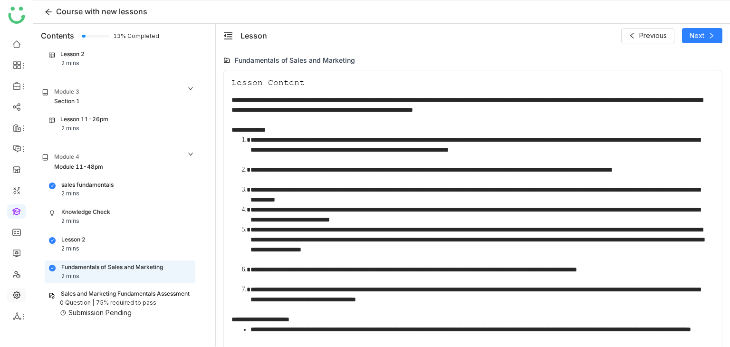
click at [15, 294] on link at bounding box center [16, 294] width 9 height 8
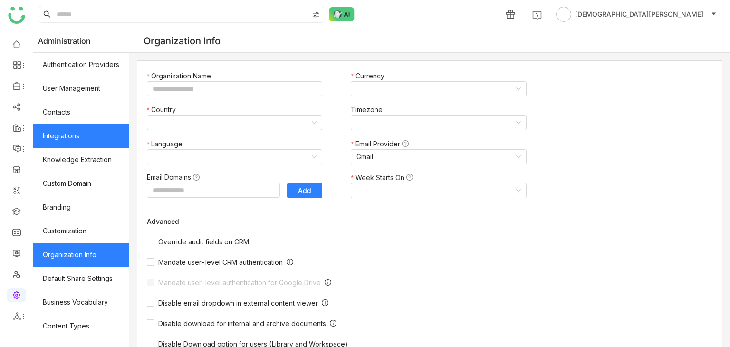
type input "*******"
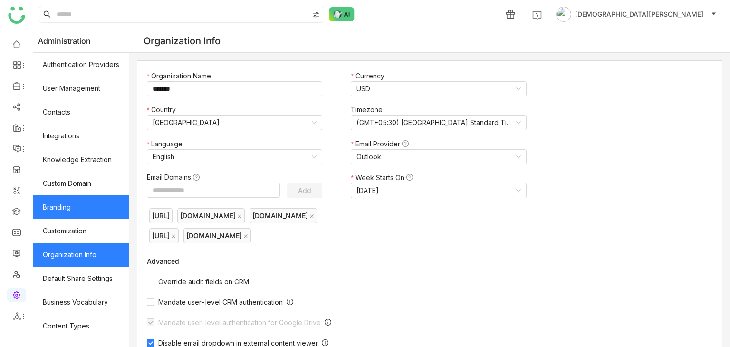
click at [73, 204] on link "Branding" at bounding box center [81, 207] width 96 height 24
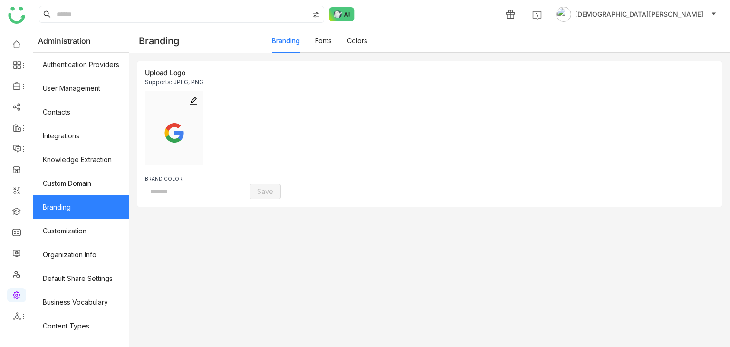
type input "*******"
click at [234, 188] on img at bounding box center [231, 192] width 8 height 8
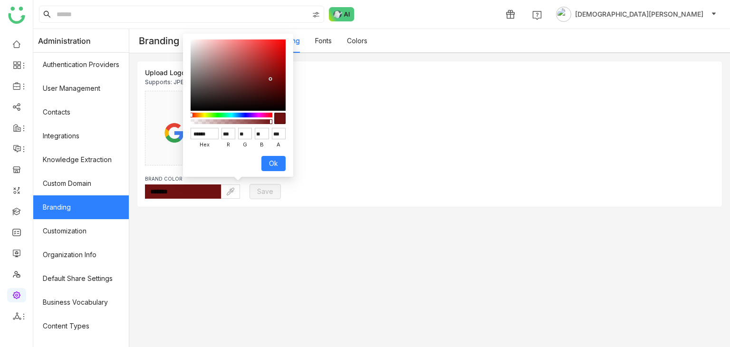
drag, startPoint x: 208, startPoint y: 134, endPoint x: 177, endPoint y: 137, distance: 31.1
click at [177, 137] on body "1 Vishnu Vardhan Administration Authentication Providers User Management Contac…" at bounding box center [365, 173] width 730 height 347
type input "***"
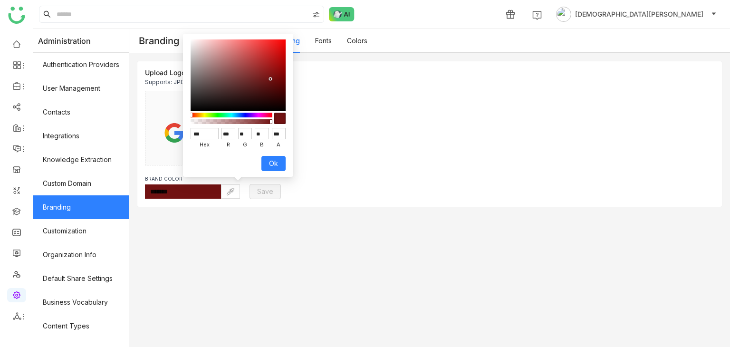
type input "***"
type input "*******"
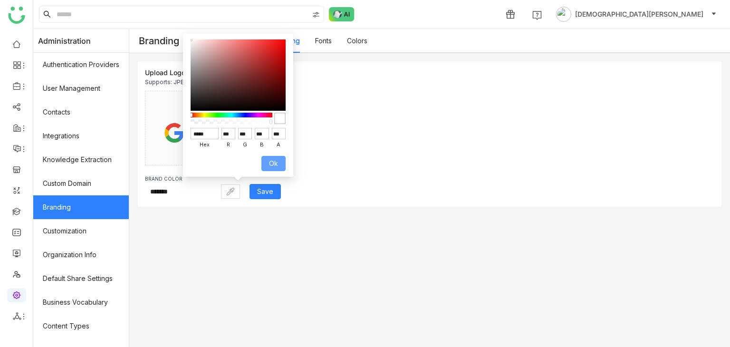
type input "******"
click at [272, 165] on span "Ok" at bounding box center [273, 163] width 9 height 10
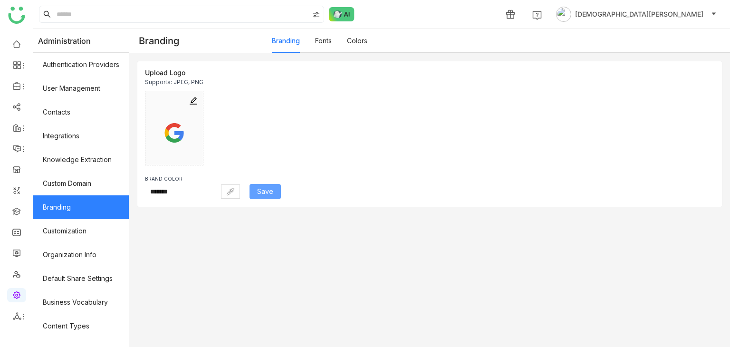
click at [280, 197] on button "Save" at bounding box center [265, 191] width 31 height 15
click at [200, 192] on input "*******" at bounding box center [183, 191] width 76 height 14
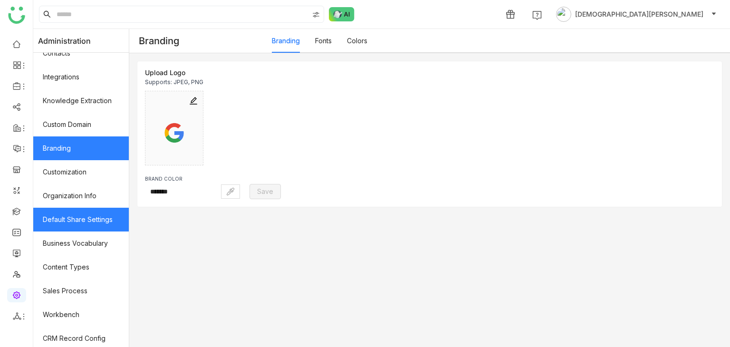
scroll to position [95, 0]
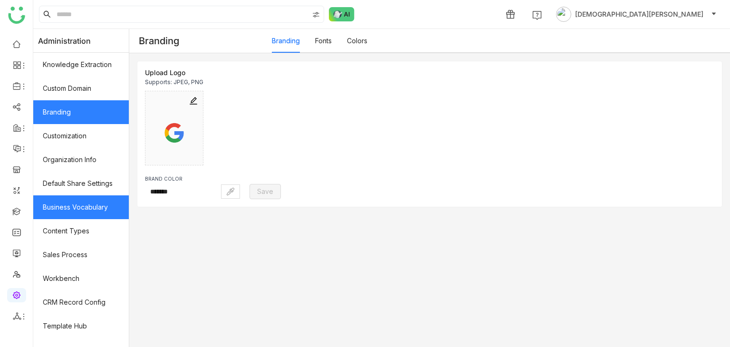
click at [59, 212] on link "Business Vocabulary" at bounding box center [81, 207] width 96 height 24
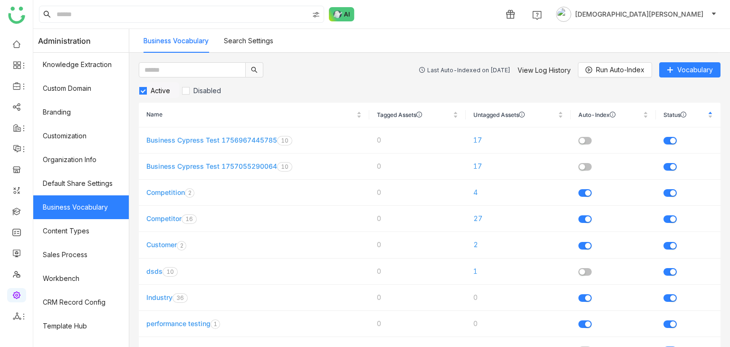
click at [257, 43] on link "Search Settings" at bounding box center [248, 41] width 49 height 8
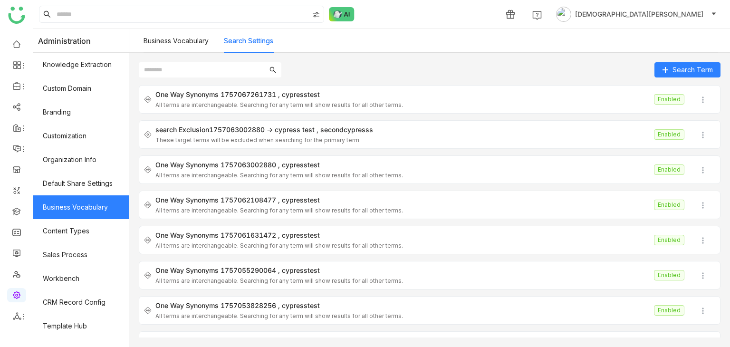
click at [218, 99] on div "One Way Synonyms 1757067261731 cypresstest All terms are interchangeable. Searc…" at bounding box center [402, 99] width 495 height 18
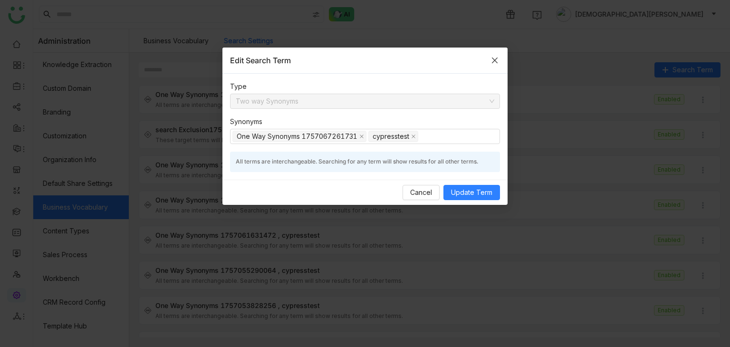
click at [493, 57] on icon "Close" at bounding box center [495, 61] width 8 height 8
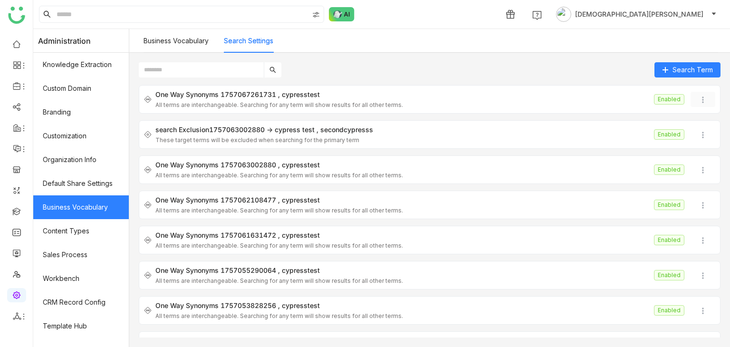
click at [698, 98] on img at bounding box center [703, 100] width 10 height 10
click at [703, 152] on span "Delete" at bounding box center [708, 155] width 21 height 8
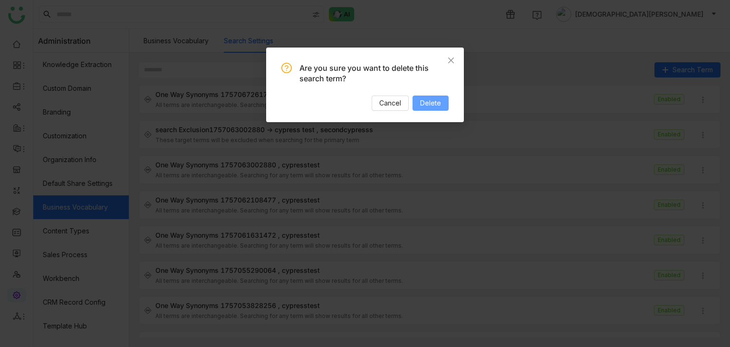
click at [432, 104] on span "Delete" at bounding box center [430, 103] width 21 height 10
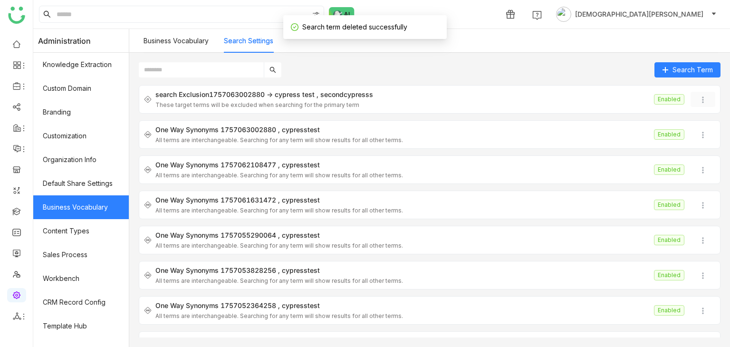
click at [698, 98] on img at bounding box center [703, 100] width 10 height 10
click at [700, 161] on li "Delete" at bounding box center [705, 155] width 44 height 18
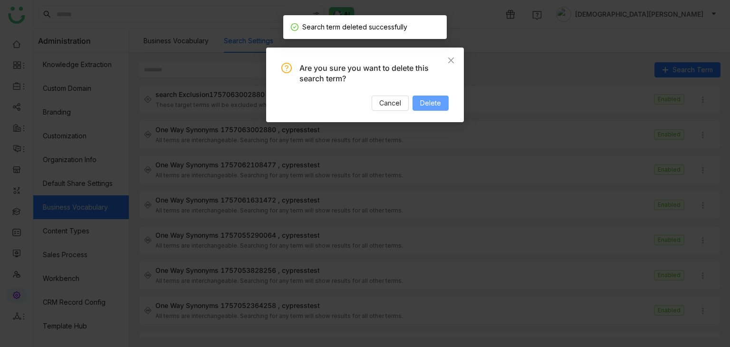
click at [439, 103] on span "Delete" at bounding box center [430, 103] width 21 height 10
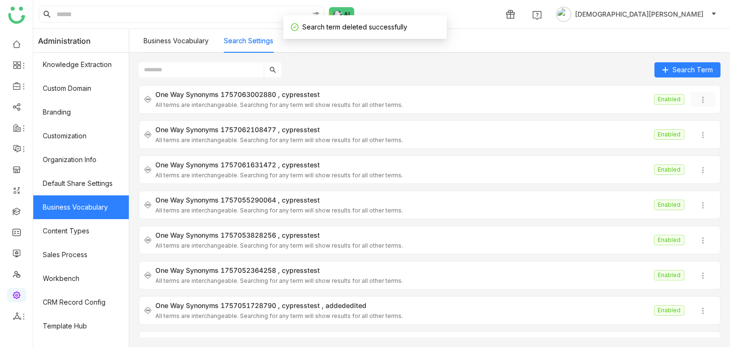
click at [698, 100] on img at bounding box center [703, 100] width 10 height 10
click at [693, 155] on icon at bounding box center [692, 154] width 7 height 7
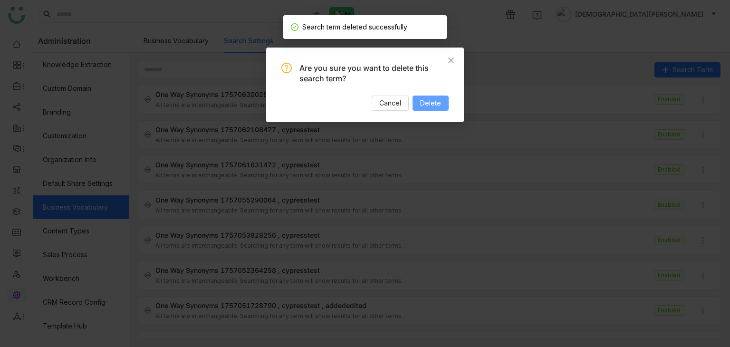
click at [420, 97] on button "Delete" at bounding box center [431, 103] width 36 height 15
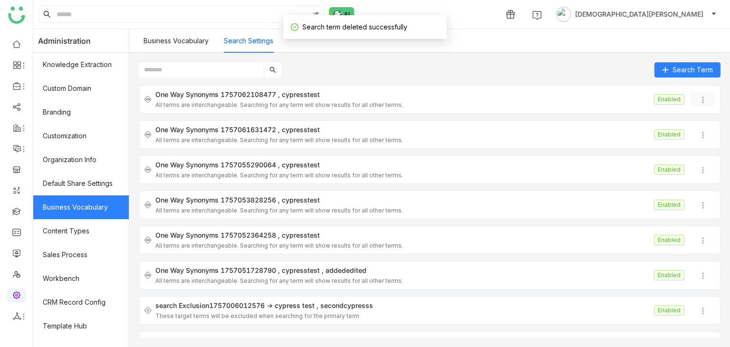
click at [701, 99] on button at bounding box center [703, 99] width 25 height 15
click at [695, 154] on icon at bounding box center [692, 154] width 7 height 7
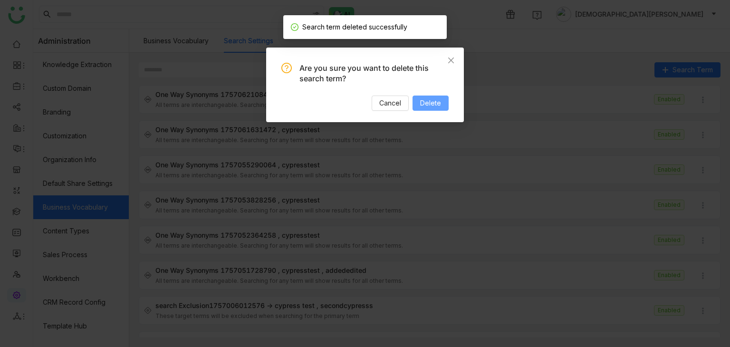
click at [424, 98] on span "Delete" at bounding box center [430, 103] width 21 height 10
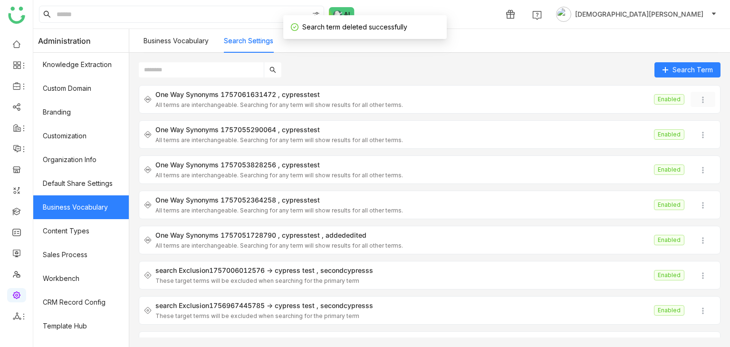
click at [698, 102] on img at bounding box center [703, 100] width 10 height 10
click at [699, 151] on span "Delete" at bounding box center [708, 155] width 21 height 8
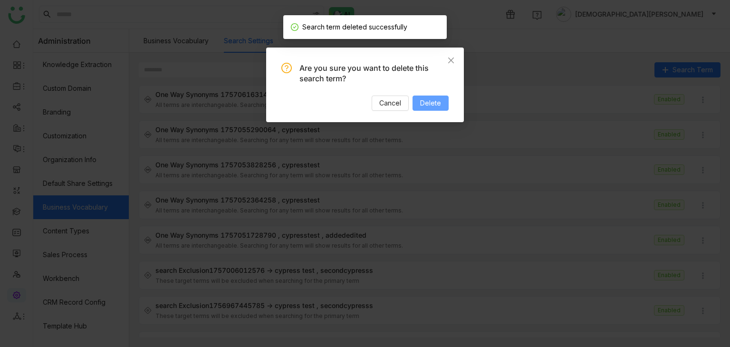
click at [423, 108] on button "Delete" at bounding box center [431, 103] width 36 height 15
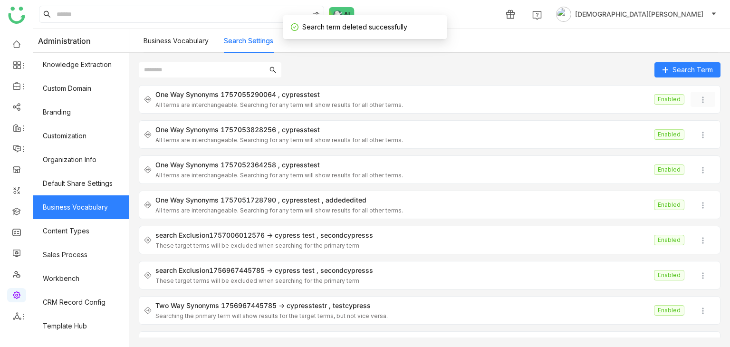
click at [698, 99] on img at bounding box center [703, 100] width 10 height 10
click at [700, 154] on span "Delete" at bounding box center [708, 155] width 21 height 8
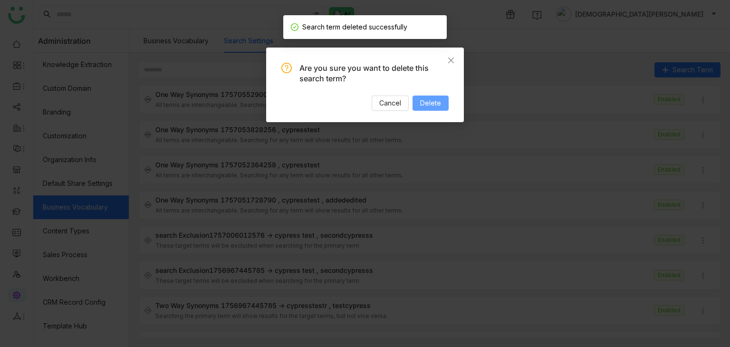
drag, startPoint x: 428, startPoint y: 100, endPoint x: 435, endPoint y: 100, distance: 6.7
click at [429, 100] on span "Delete" at bounding box center [430, 103] width 21 height 10
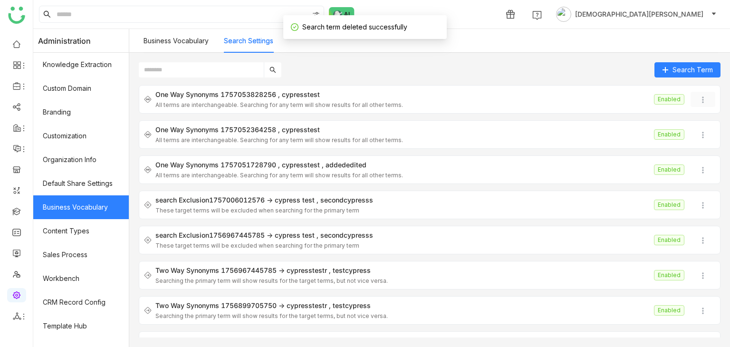
click at [698, 96] on img at bounding box center [703, 100] width 10 height 10
click at [706, 153] on span "Delete" at bounding box center [708, 155] width 21 height 8
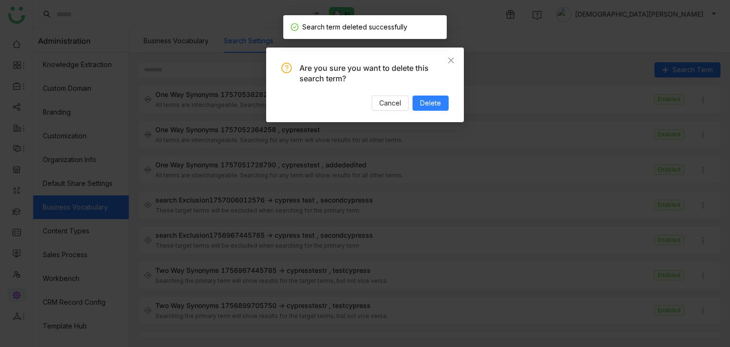
click at [434, 95] on div "Are you sure you want to delete this search term? Cancel Delete" at bounding box center [364, 87] width 167 height 48
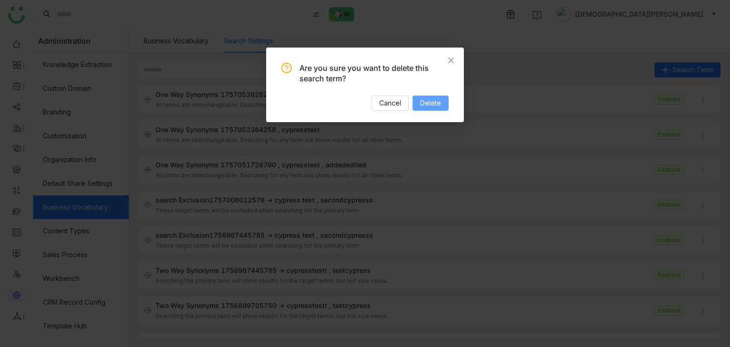
click at [440, 107] on span "Delete" at bounding box center [430, 103] width 21 height 10
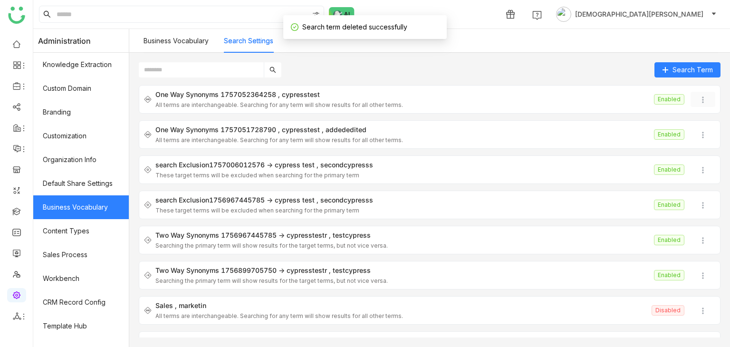
click at [698, 104] on img at bounding box center [703, 100] width 10 height 10
click at [701, 156] on span "Delete" at bounding box center [708, 155] width 21 height 8
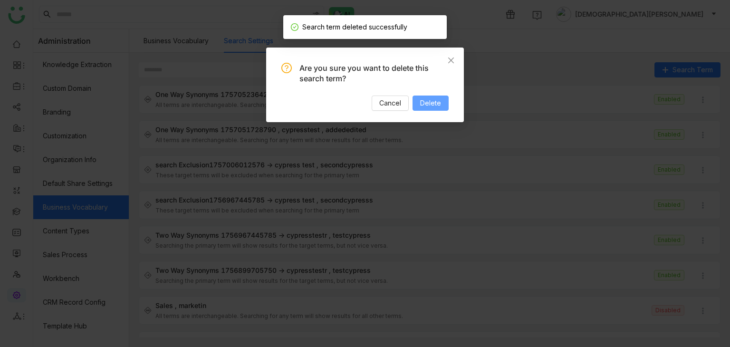
click at [421, 104] on span "Delete" at bounding box center [430, 103] width 21 height 10
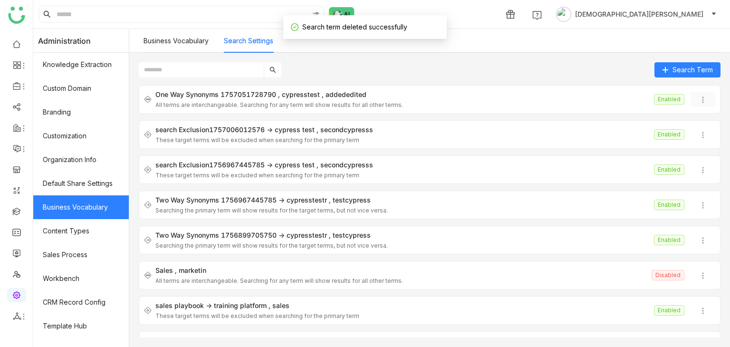
click at [698, 98] on img at bounding box center [703, 100] width 10 height 10
click at [694, 150] on span "Delete" at bounding box center [704, 155] width 30 height 10
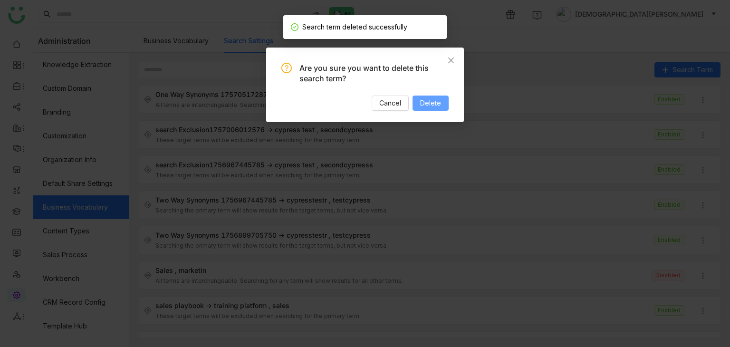
click at [428, 102] on span "Delete" at bounding box center [430, 103] width 21 height 10
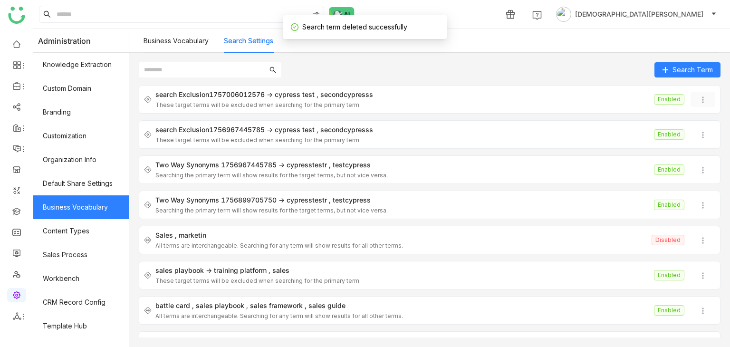
click at [698, 101] on img at bounding box center [703, 100] width 10 height 10
click at [703, 159] on span "Delete" at bounding box center [704, 155] width 30 height 10
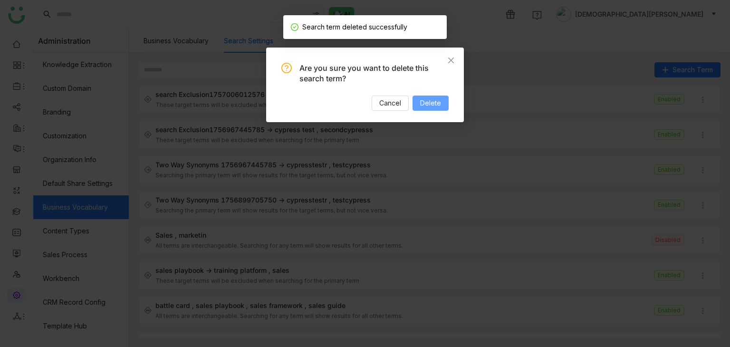
click at [436, 106] on span "Delete" at bounding box center [430, 103] width 21 height 10
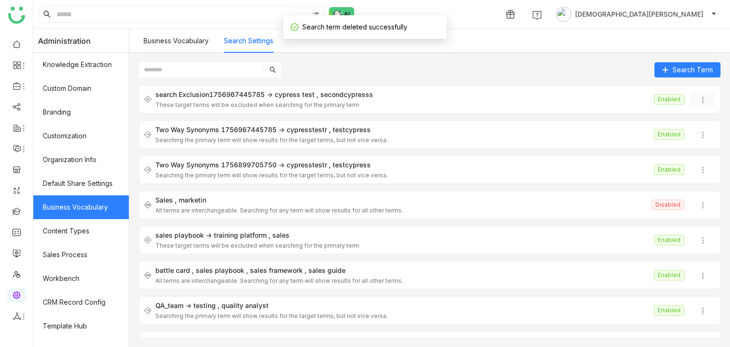
click at [698, 97] on img at bounding box center [703, 100] width 10 height 10
click at [690, 152] on icon at bounding box center [692, 154] width 7 height 7
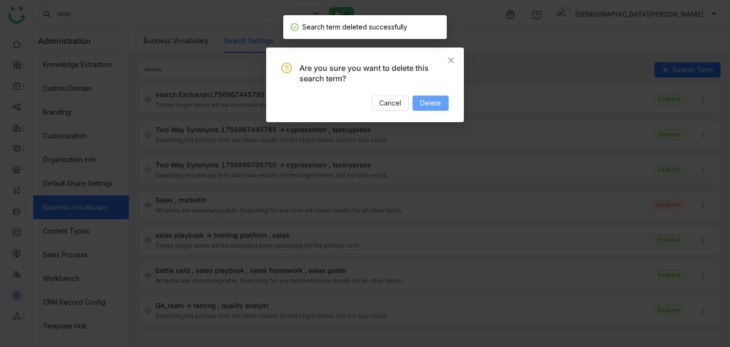
click at [422, 102] on span "Delete" at bounding box center [430, 103] width 21 height 10
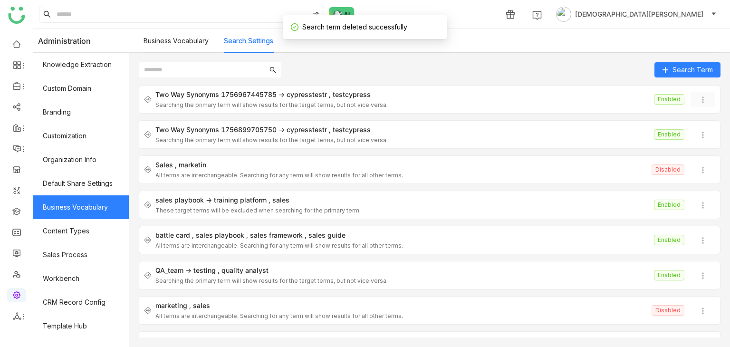
click at [698, 96] on img at bounding box center [703, 100] width 10 height 10
click at [701, 154] on span "Delete" at bounding box center [708, 155] width 21 height 8
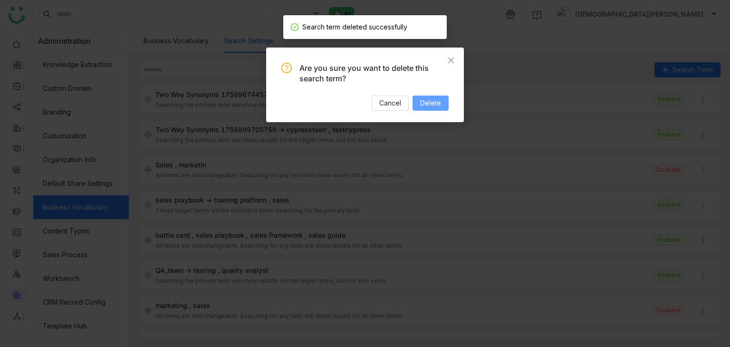
click at [439, 99] on span "Delete" at bounding box center [430, 103] width 21 height 10
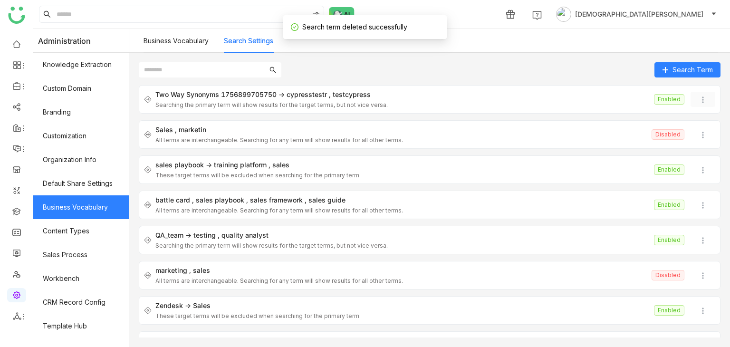
click at [699, 101] on img at bounding box center [703, 100] width 10 height 10
click at [707, 154] on span "Delete" at bounding box center [708, 155] width 21 height 8
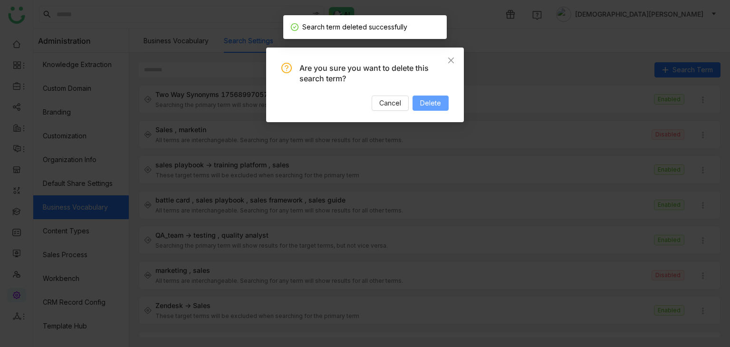
click at [437, 103] on span "Delete" at bounding box center [430, 103] width 21 height 10
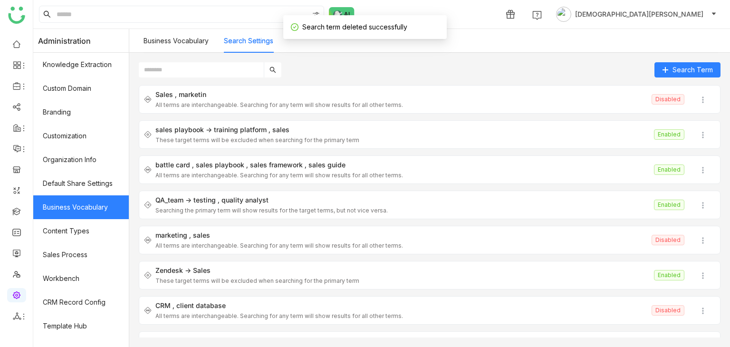
click at [190, 39] on link "Business Vocabulary" at bounding box center [176, 41] width 65 height 8
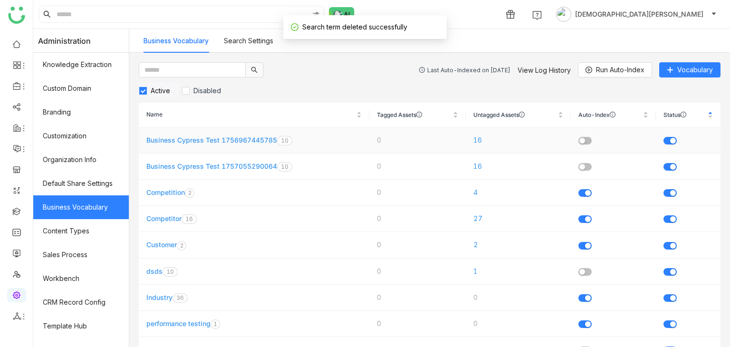
drag, startPoint x: 201, startPoint y: 129, endPoint x: 201, endPoint y: 140, distance: 10.5
click at [200, 131] on td "Business Cypress Test 1756967445785 0 1 2 3 4 5 6 7 8 9 0 1 2 3 4 5 6 7 8 9" at bounding box center [254, 140] width 231 height 26
click at [207, 143] on link "Business Cypress Test 1756967445785" at bounding box center [211, 140] width 131 height 8
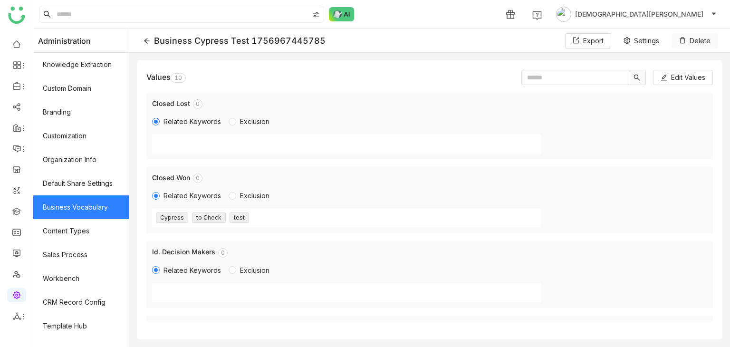
click at [691, 40] on span "Delete" at bounding box center [700, 41] width 21 height 10
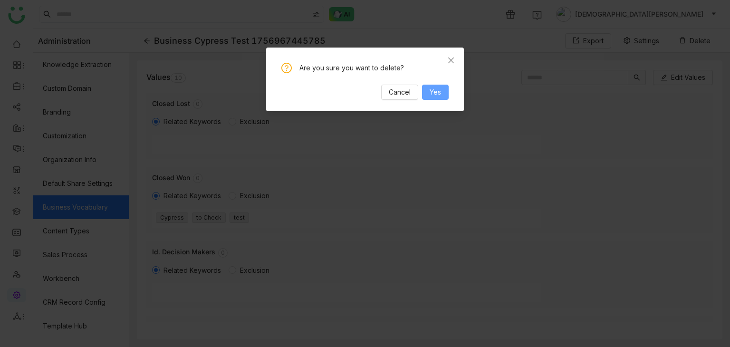
click at [431, 93] on span "Yes" at bounding box center [435, 92] width 11 height 10
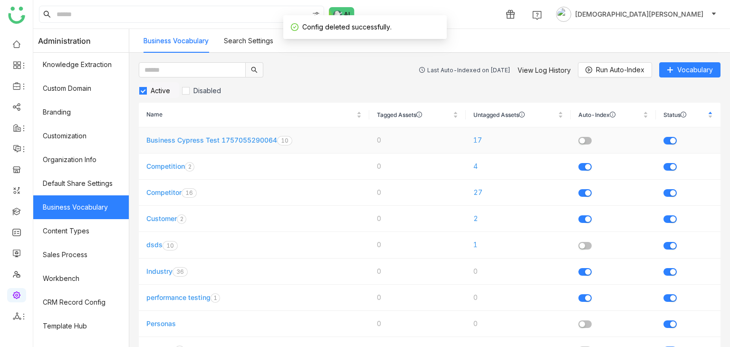
click at [217, 135] on td "Business Cypress Test 1757055290064 0 1 2 3 4 5 6 7 8 9 0 1 2 3 4 5 6 7 8 9" at bounding box center [254, 140] width 231 height 26
click at [217, 137] on link "Business Cypress Test 1757055290064" at bounding box center [211, 140] width 131 height 8
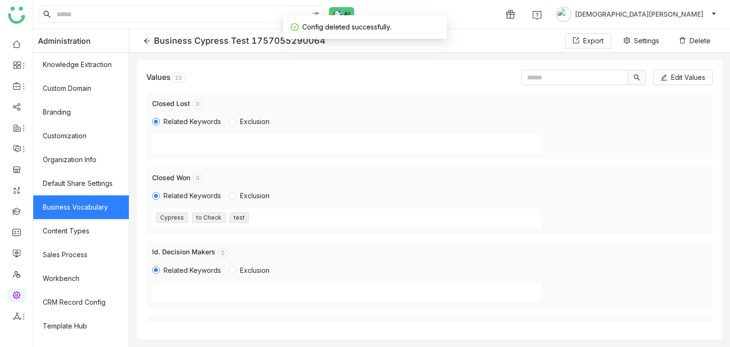
click at [709, 50] on div "Business Cypress Test 1757055290064 Export Settings Delete" at bounding box center [429, 41] width 601 height 24
click at [694, 40] on span "Delete" at bounding box center [700, 41] width 21 height 10
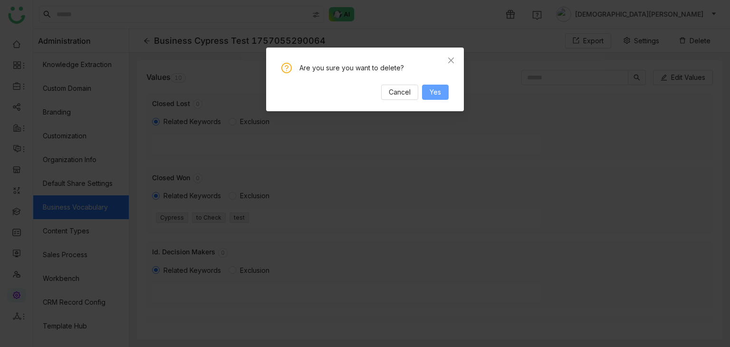
click at [426, 91] on button "Yes" at bounding box center [435, 92] width 27 height 15
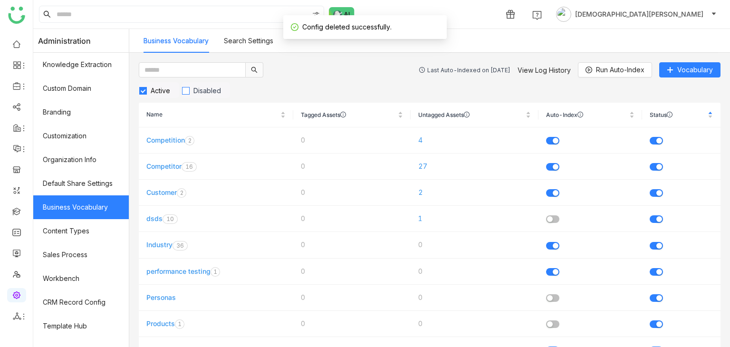
click at [209, 89] on span "Disabled" at bounding box center [207, 91] width 35 height 8
click at [165, 89] on span "Active" at bounding box center [160, 91] width 27 height 8
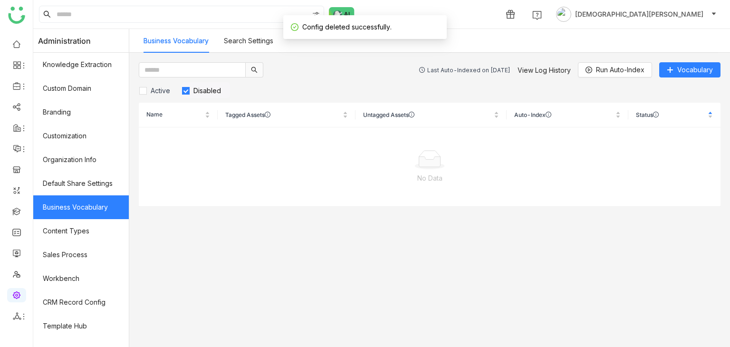
drag, startPoint x: 209, startPoint y: 89, endPoint x: 167, endPoint y: 89, distance: 41.8
click at [208, 89] on span "Disabled" at bounding box center [207, 91] width 35 height 8
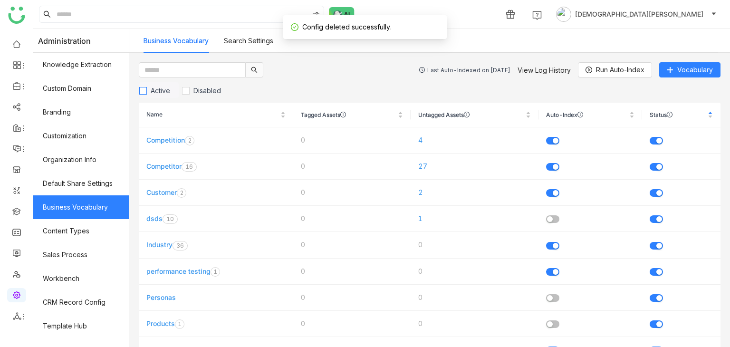
click at [166, 89] on span "Active" at bounding box center [160, 91] width 27 height 8
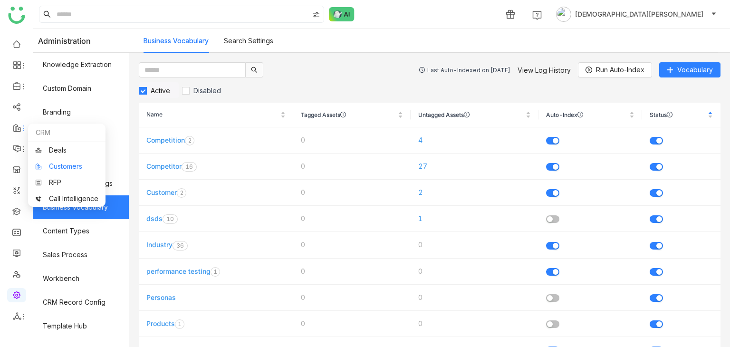
click at [67, 170] on link "Customers" at bounding box center [66, 166] width 63 height 7
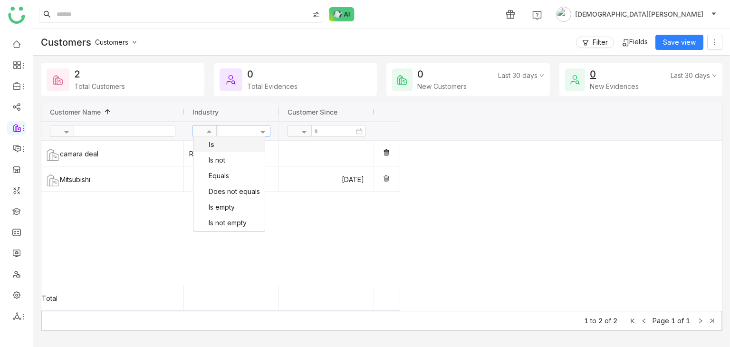
click at [202, 130] on div at bounding box center [207, 132] width 29 height 8
click at [215, 142] on div "Is" at bounding box center [228, 144] width 71 height 16
click at [205, 131] on span at bounding box center [210, 130] width 12 height 7
click at [301, 128] on span at bounding box center [305, 130] width 12 height 7
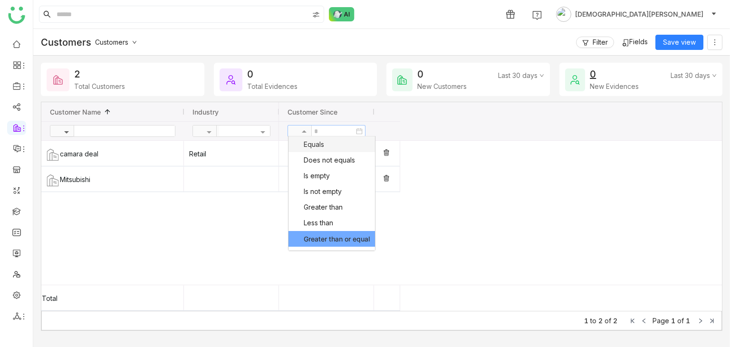
click at [67, 131] on span at bounding box center [68, 130] width 12 height 7
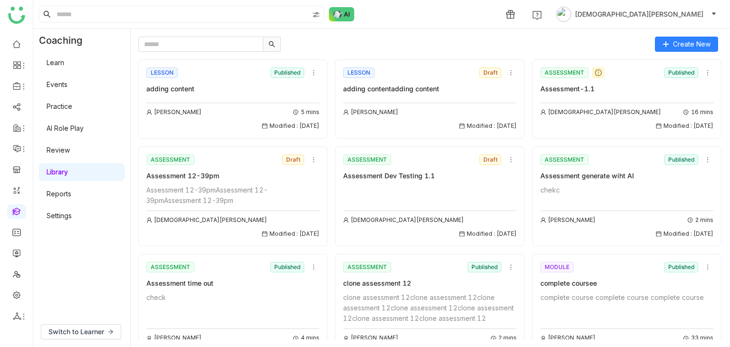
type input "*"
click at [310, 72] on icon at bounding box center [313, 72] width 7 height 7
click at [314, 90] on span "Edit" at bounding box center [316, 90] width 11 height 10
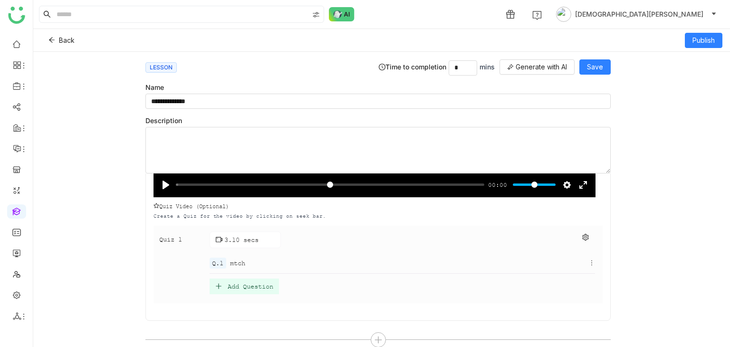
scroll to position [209, 0]
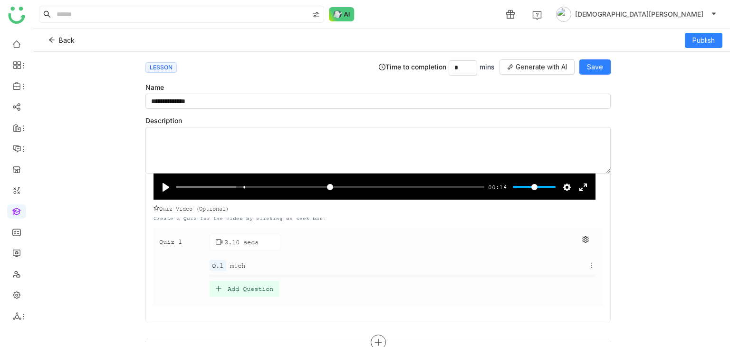
click at [377, 342] on icon at bounding box center [378, 342] width 9 height 9
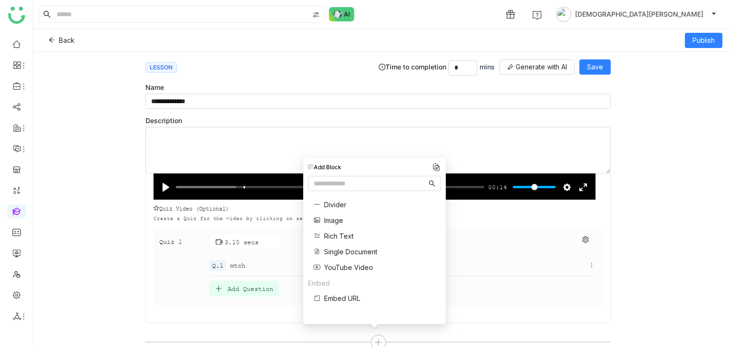
click at [346, 253] on span "Single Document" at bounding box center [350, 252] width 53 height 10
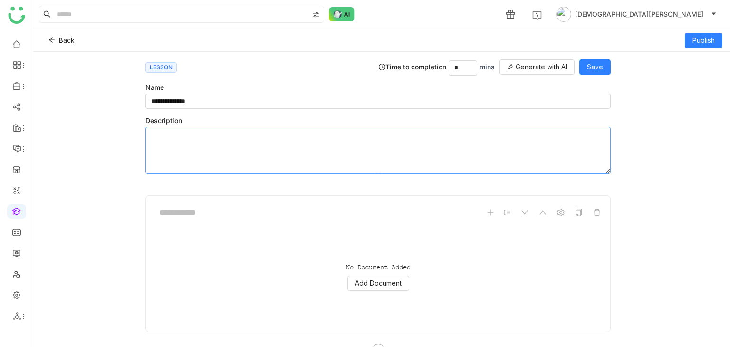
scroll to position [416, 0]
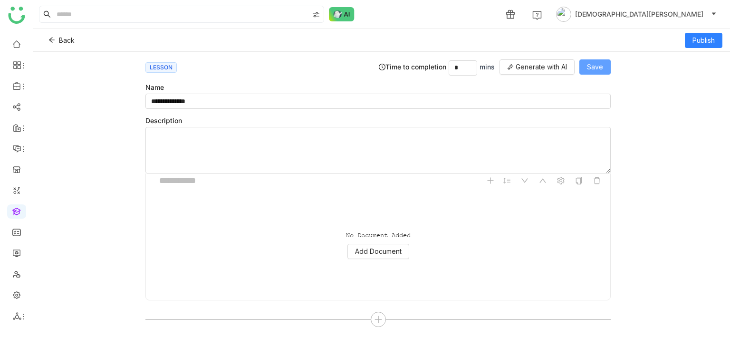
click at [603, 62] on span "Save" at bounding box center [595, 67] width 16 height 10
click at [719, 40] on button "Publish" at bounding box center [704, 40] width 38 height 15
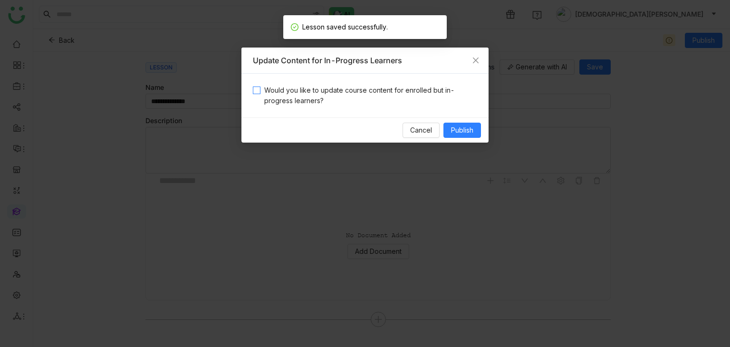
click at [343, 94] on span "Would you like to update course content for enrolled but in-progress learners?" at bounding box center [368, 95] width 217 height 21
click at [463, 132] on span "Publish" at bounding box center [462, 130] width 22 height 10
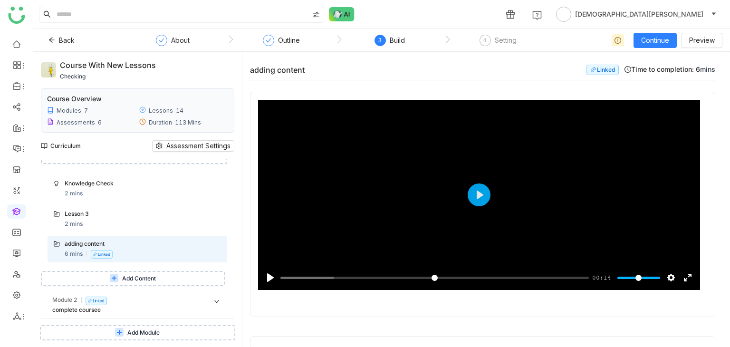
scroll to position [333, 0]
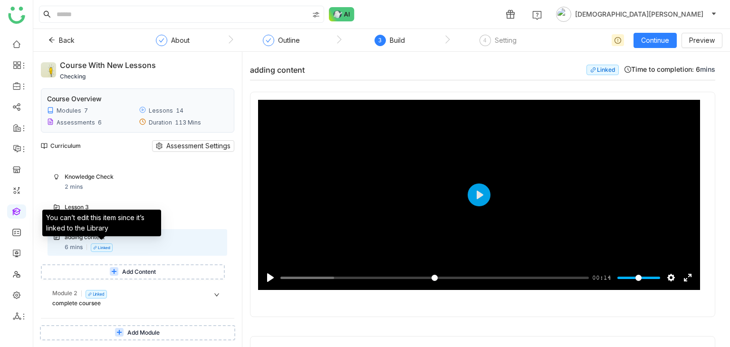
click at [127, 240] on div "You can’t edit this item since it’s linked to the Library" at bounding box center [101, 226] width 119 height 33
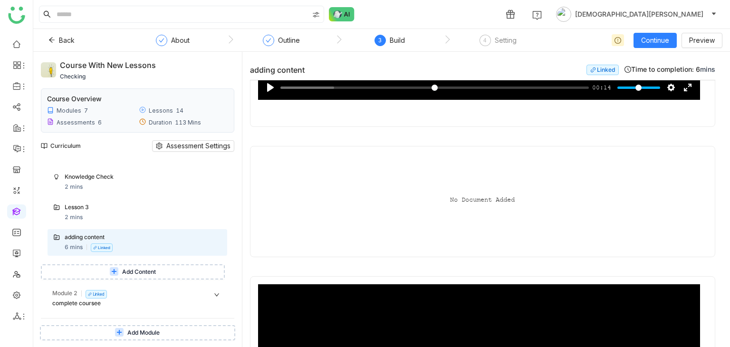
scroll to position [190, 0]
click at [204, 144] on span "Assessment Settings" at bounding box center [198, 146] width 64 height 10
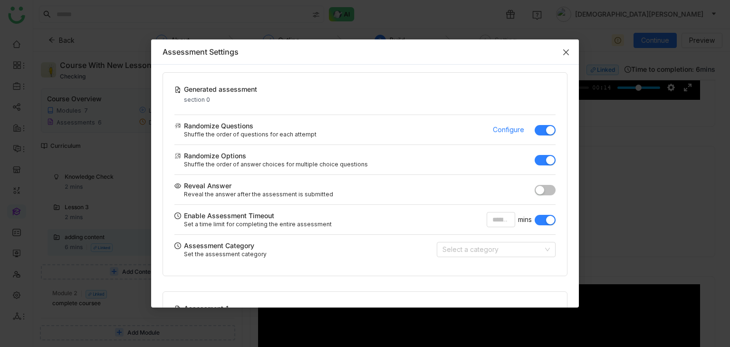
scroll to position [198, 0]
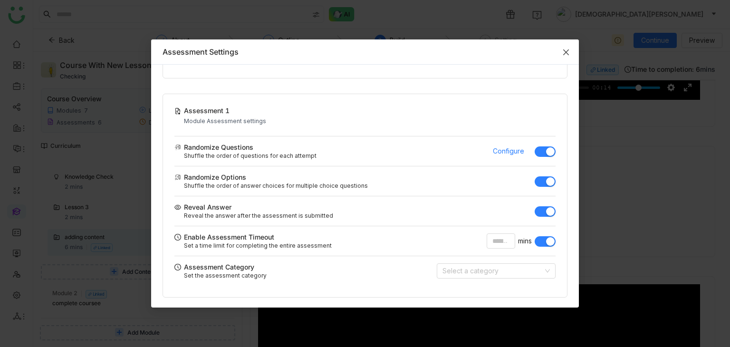
click at [561, 46] on span "Close" at bounding box center [566, 52] width 26 height 26
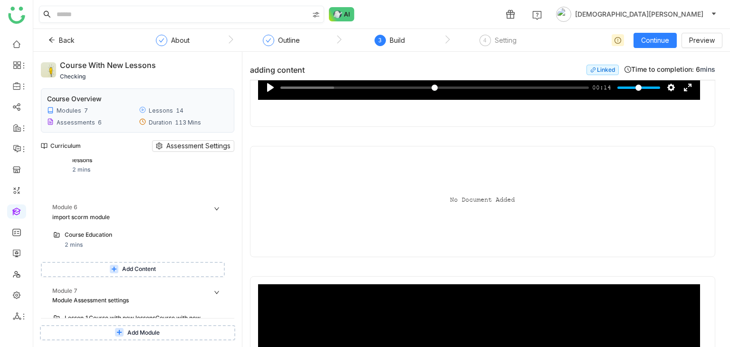
scroll to position [2044, 0]
